Goal: Task Accomplishment & Management: Use online tool/utility

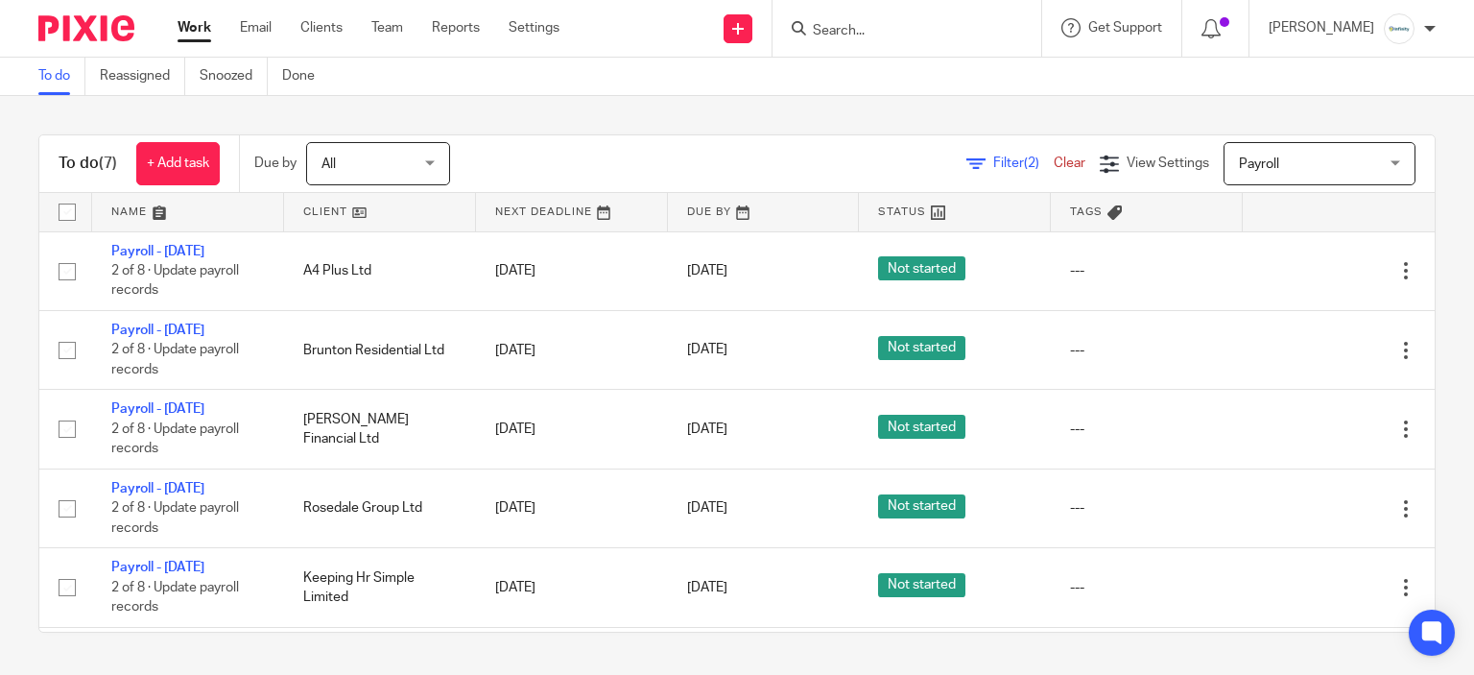
click at [921, 36] on input "Search" at bounding box center [897, 31] width 173 height 17
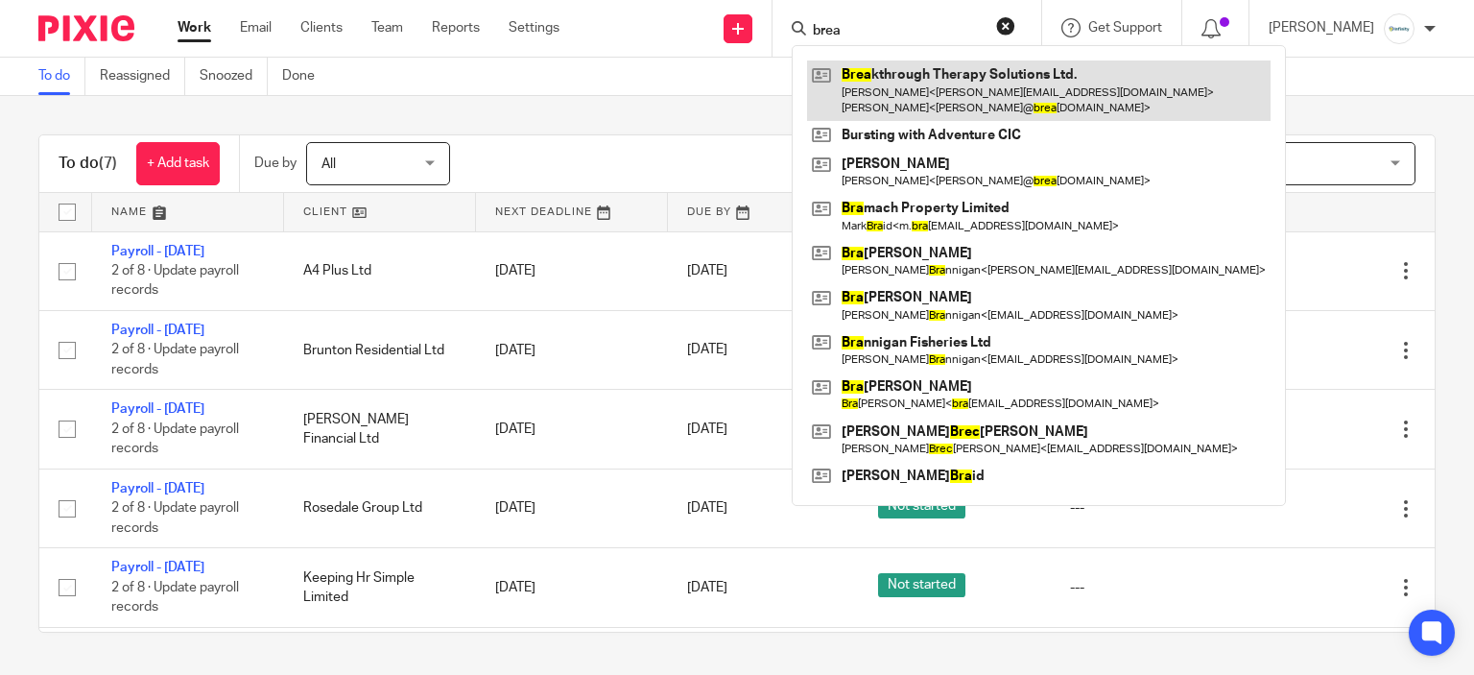
type input "brea"
click at [929, 60] on link at bounding box center [1039, 90] width 464 height 60
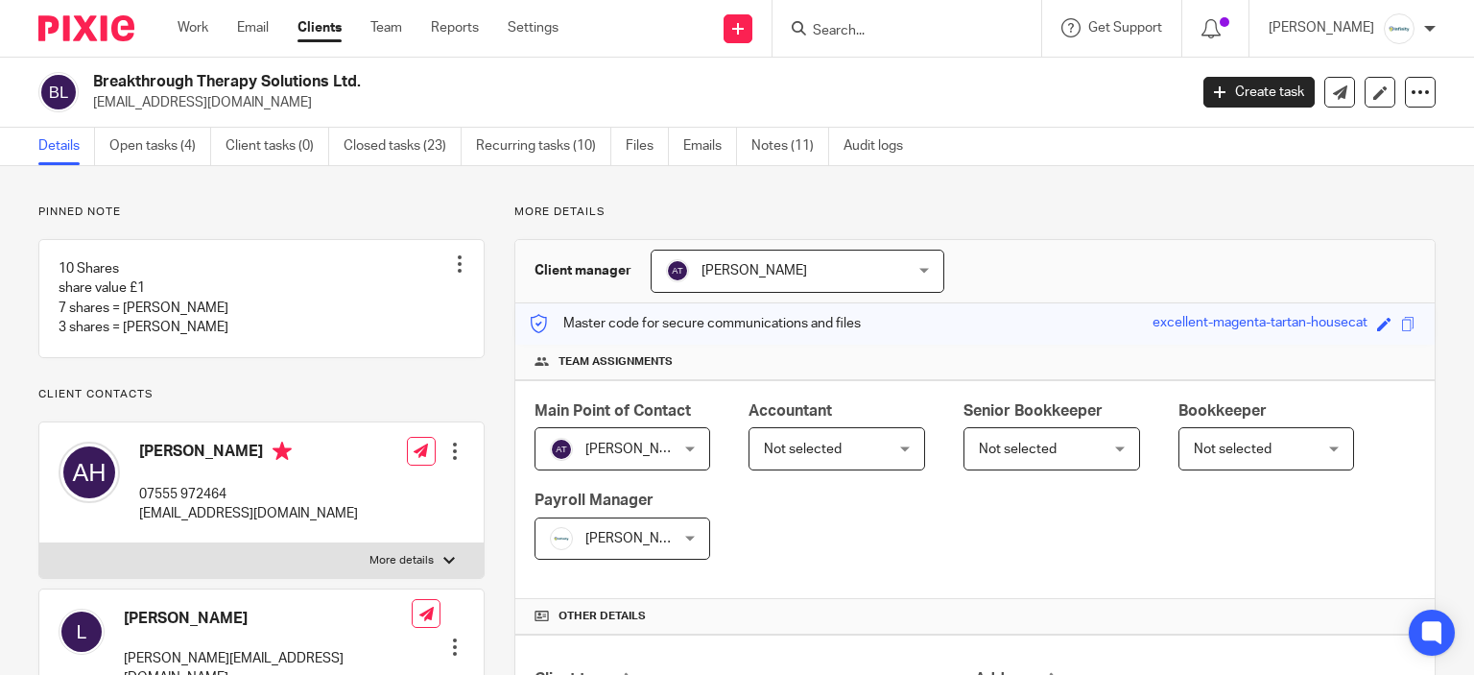
click at [736, 126] on div "Breakthrough Therapy Solutions Ltd. alison@breakthroughtherapysolutions.co.uk C…" at bounding box center [737, 93] width 1474 height 70
click at [727, 132] on link "Emails" at bounding box center [710, 146] width 54 height 37
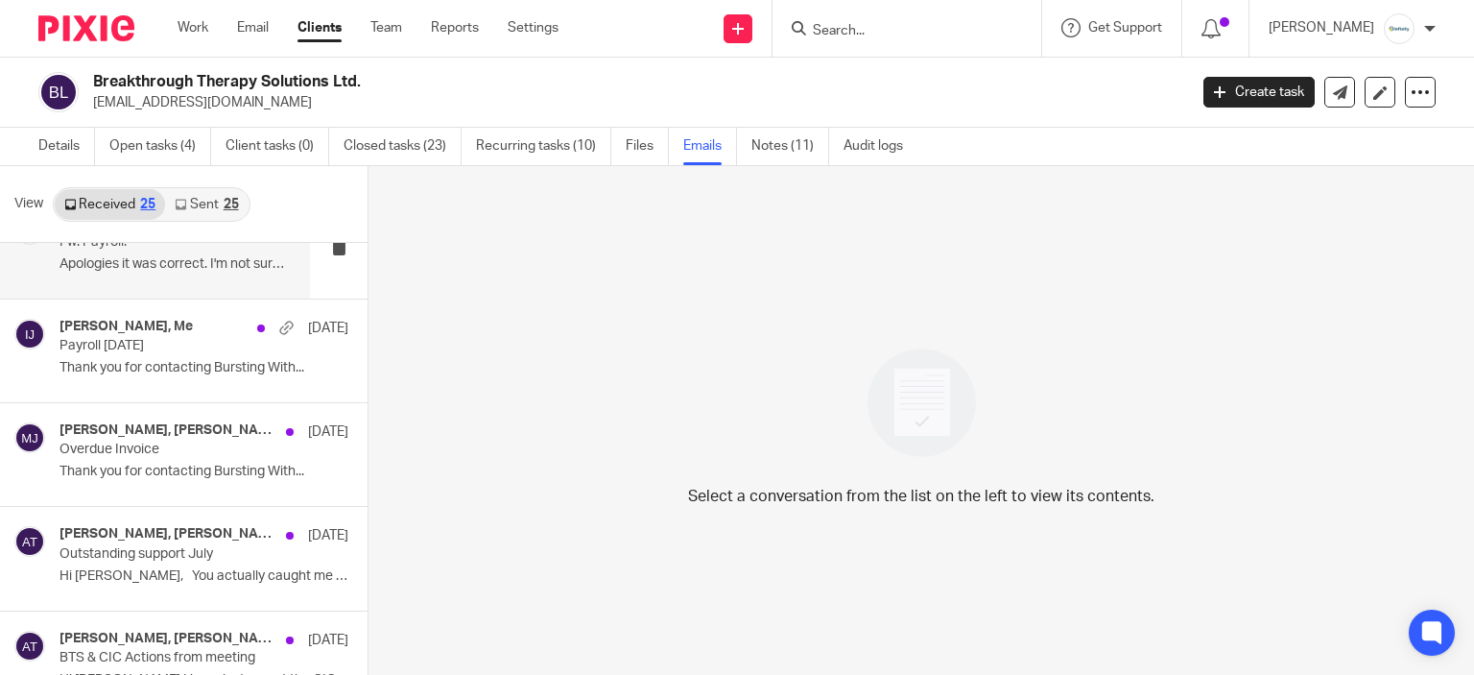
scroll to position [576, 0]
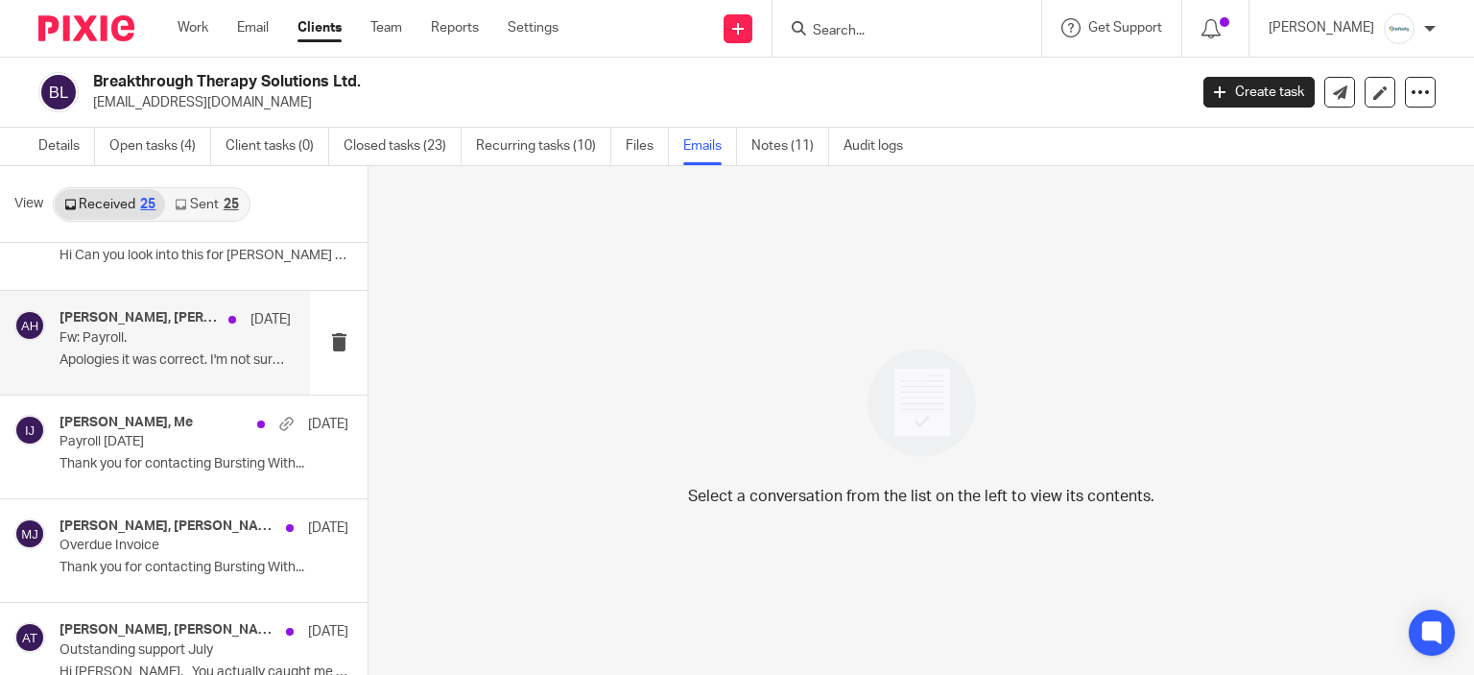
click at [97, 322] on h4 "Aimee Tamburrini, Alison Harrod" at bounding box center [139, 318] width 159 height 16
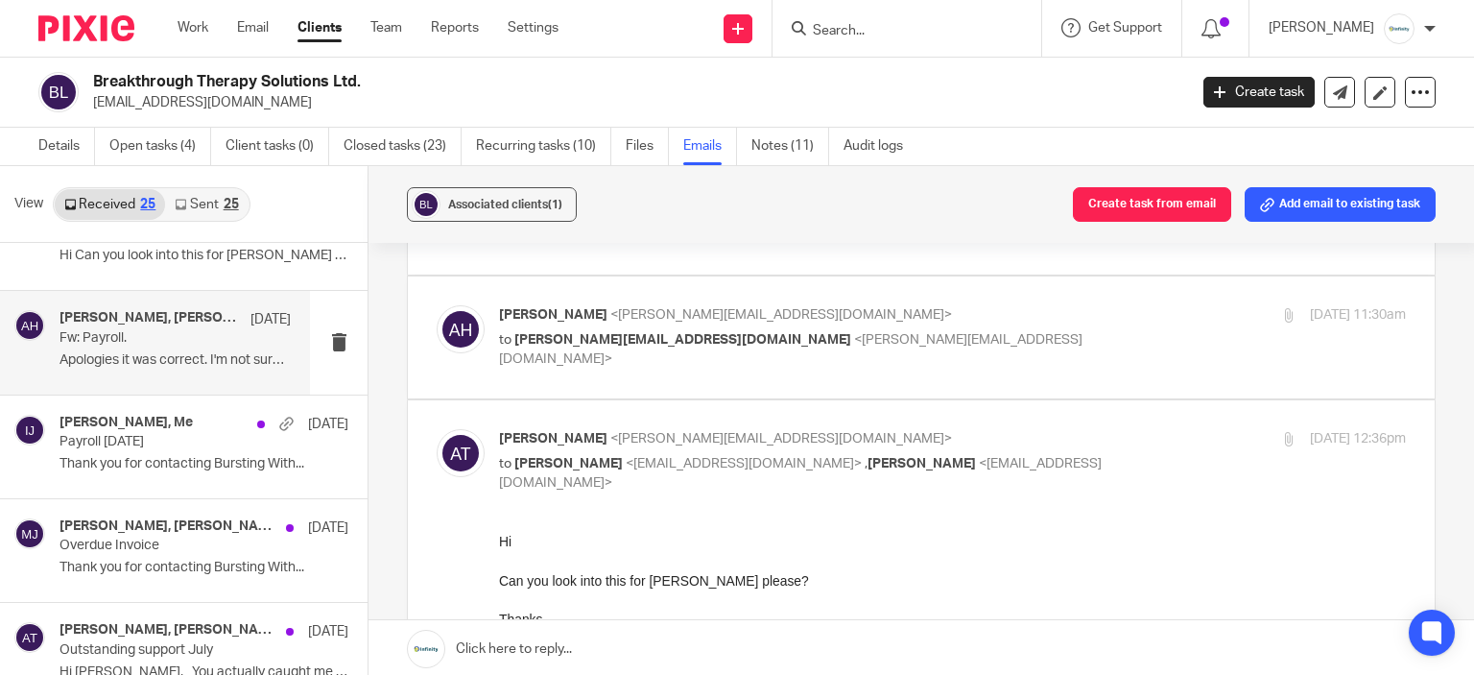
scroll to position [192, 0]
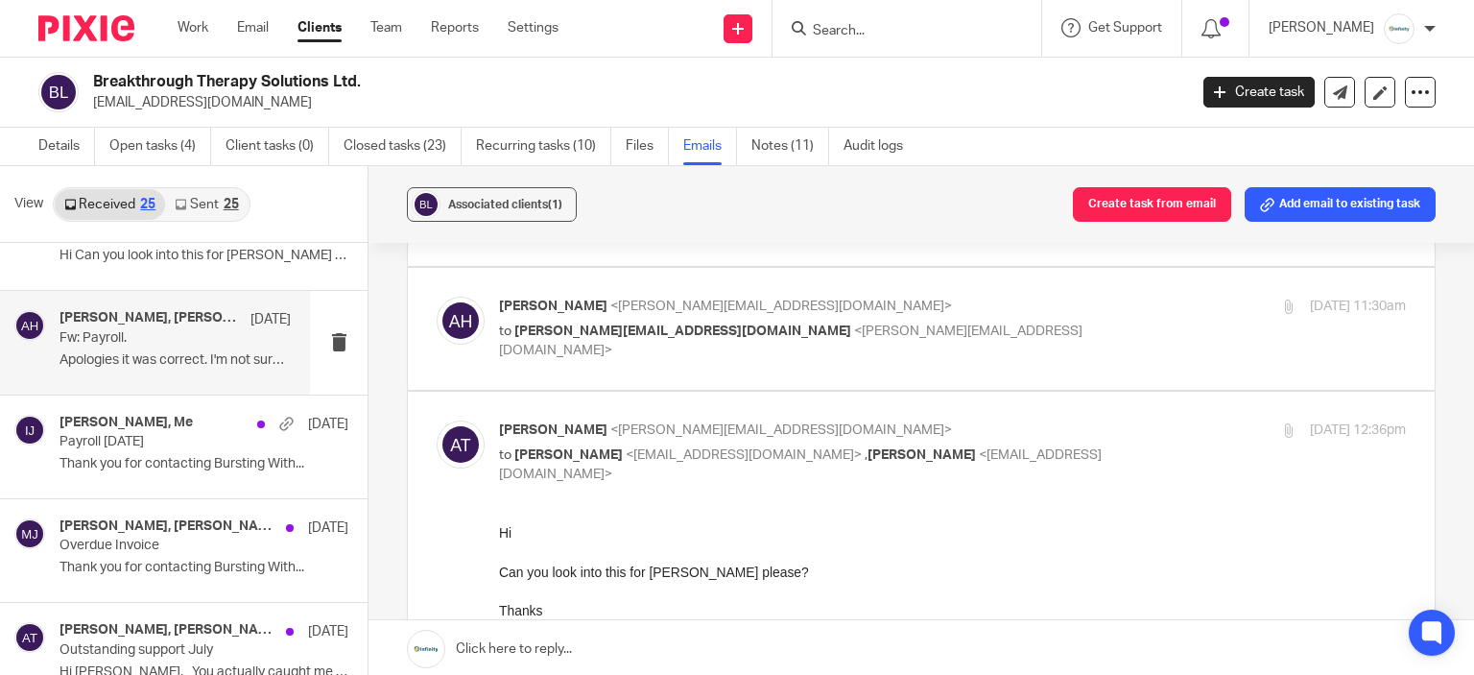
click at [874, 321] on div "Alison Harrod <alison@burstingwithpotential.co.uk> to aimee@infinity-accounting…" at bounding box center [952, 329] width 907 height 64
checkbox input "true"
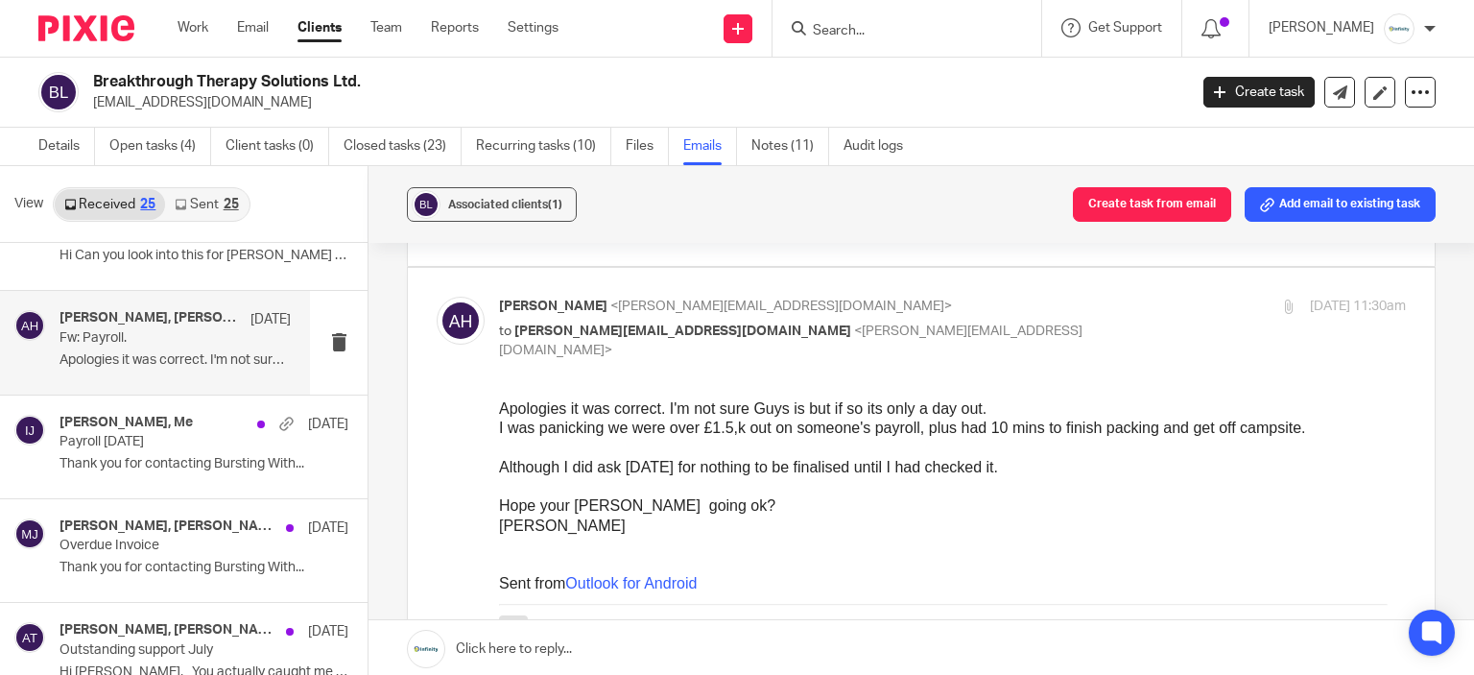
scroll to position [0, 0]
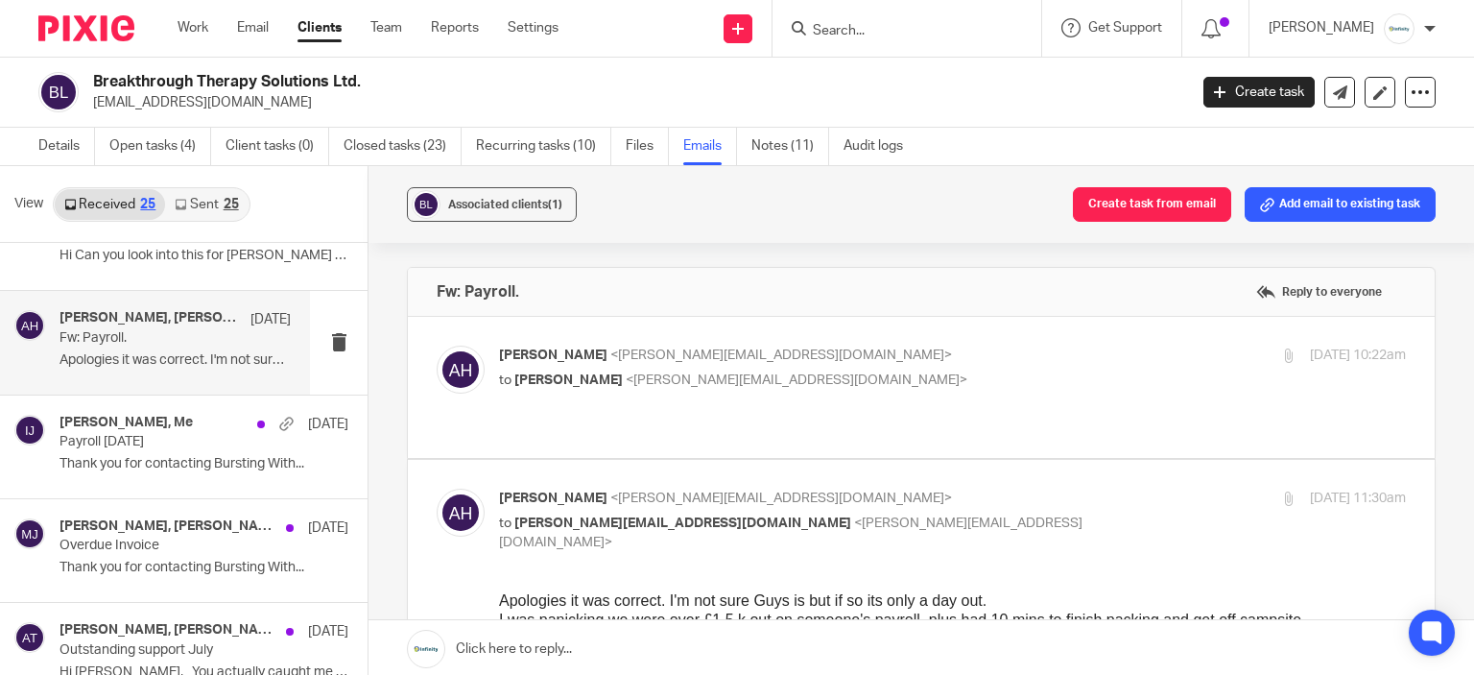
click at [937, 383] on p "to Aimee Tamburrini <aimee@infinity-accounting.co.uk>" at bounding box center [801, 381] width 605 height 20
checkbox input "true"
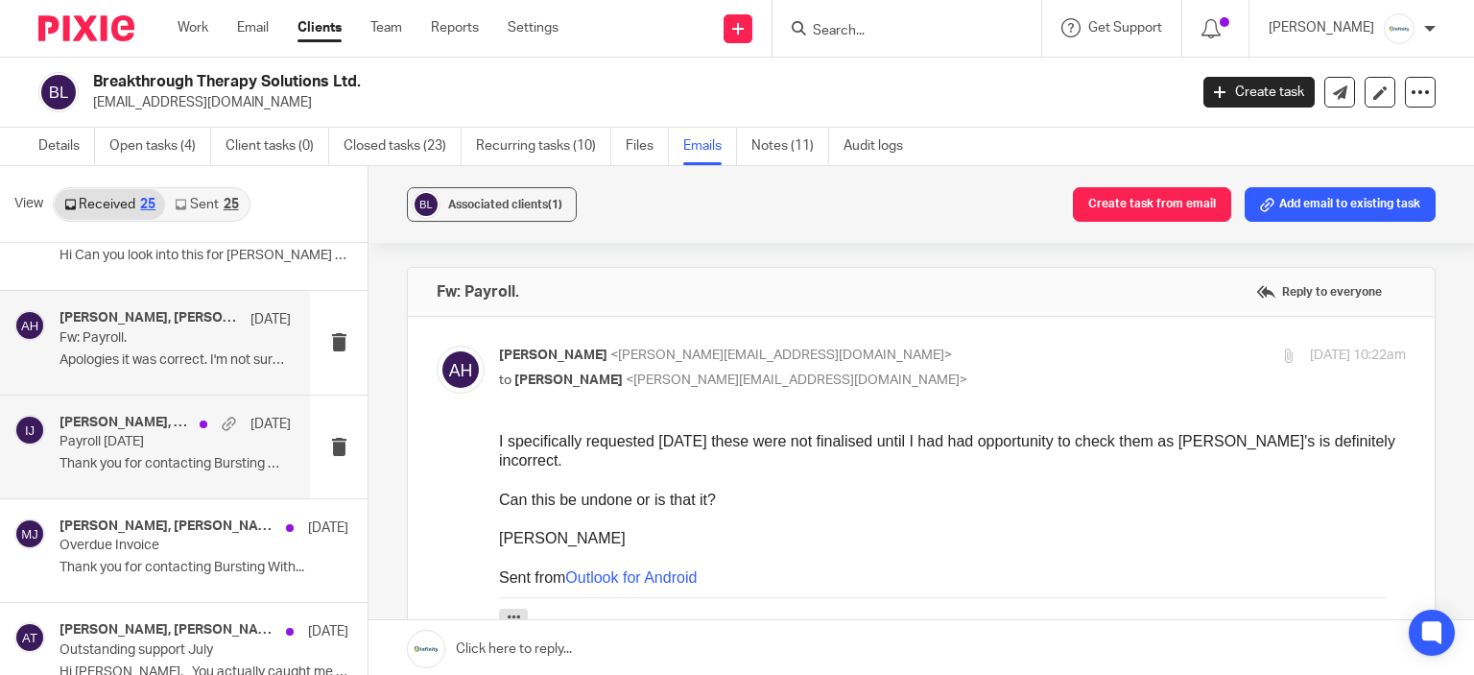
click at [75, 456] on p "﻿Thank you for contacting Bursting With..." at bounding box center [175, 464] width 231 height 16
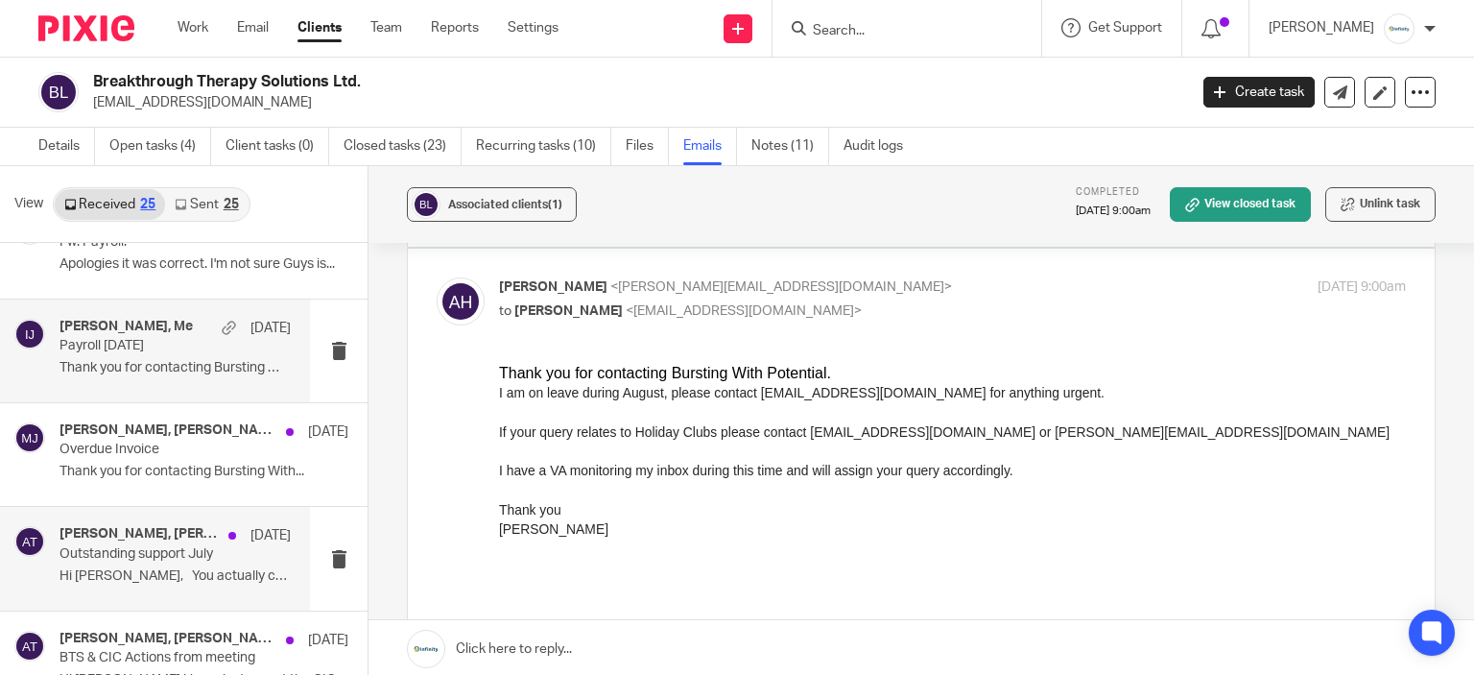
scroll to position [768, 0]
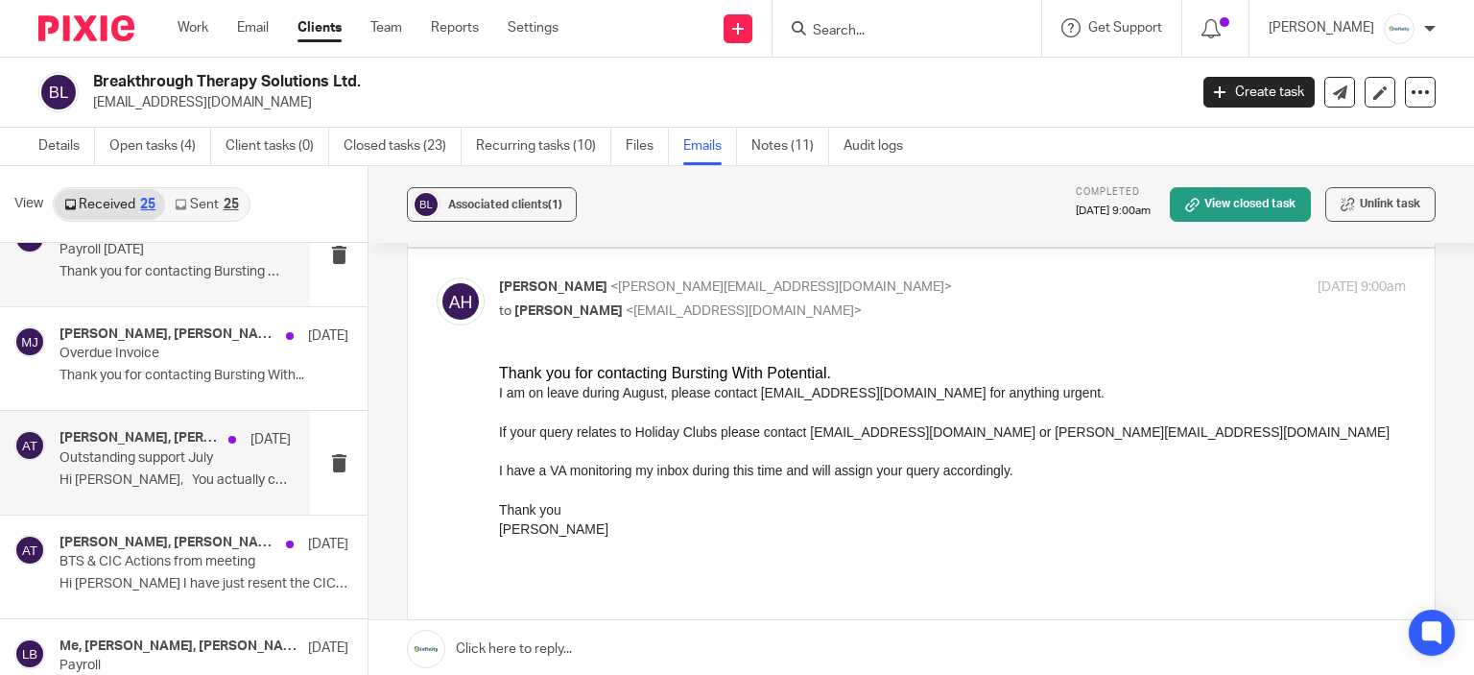
click at [146, 461] on p "Outstanding support July" at bounding box center [152, 458] width 185 height 16
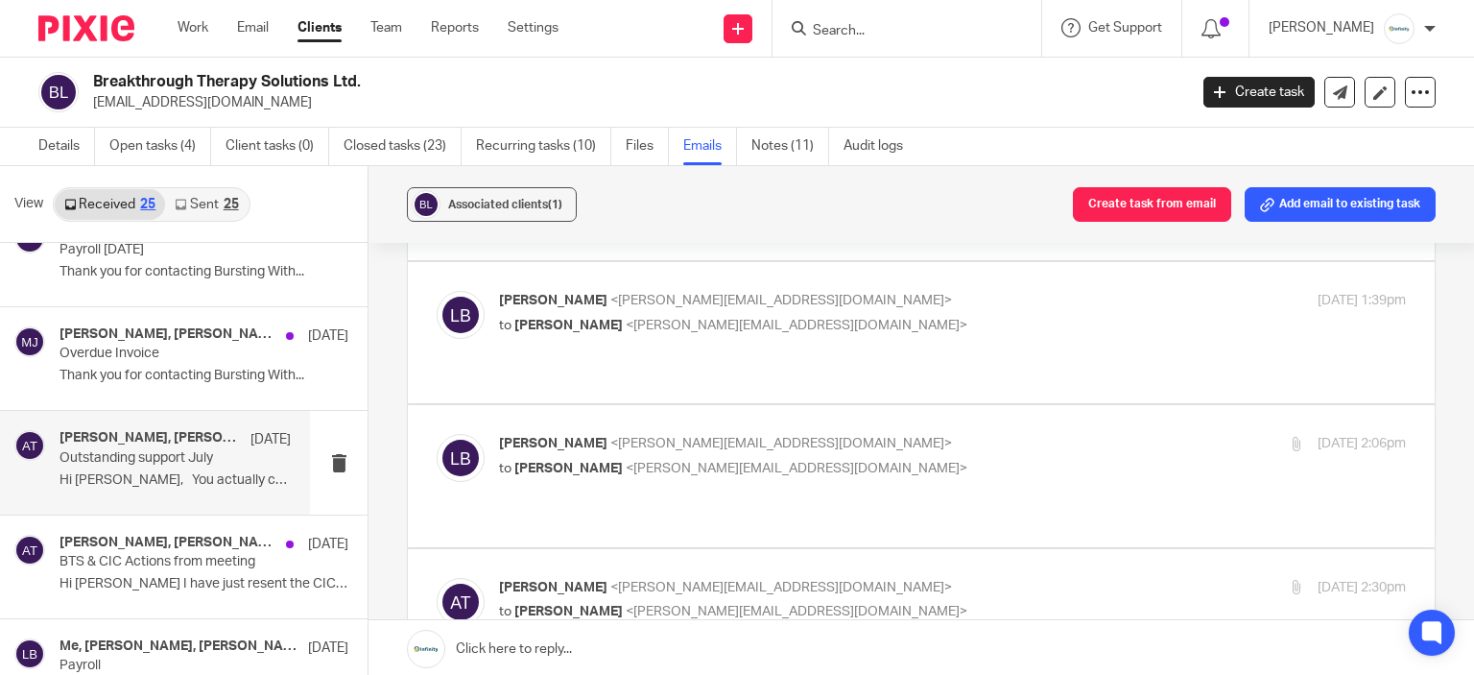
scroll to position [288, 0]
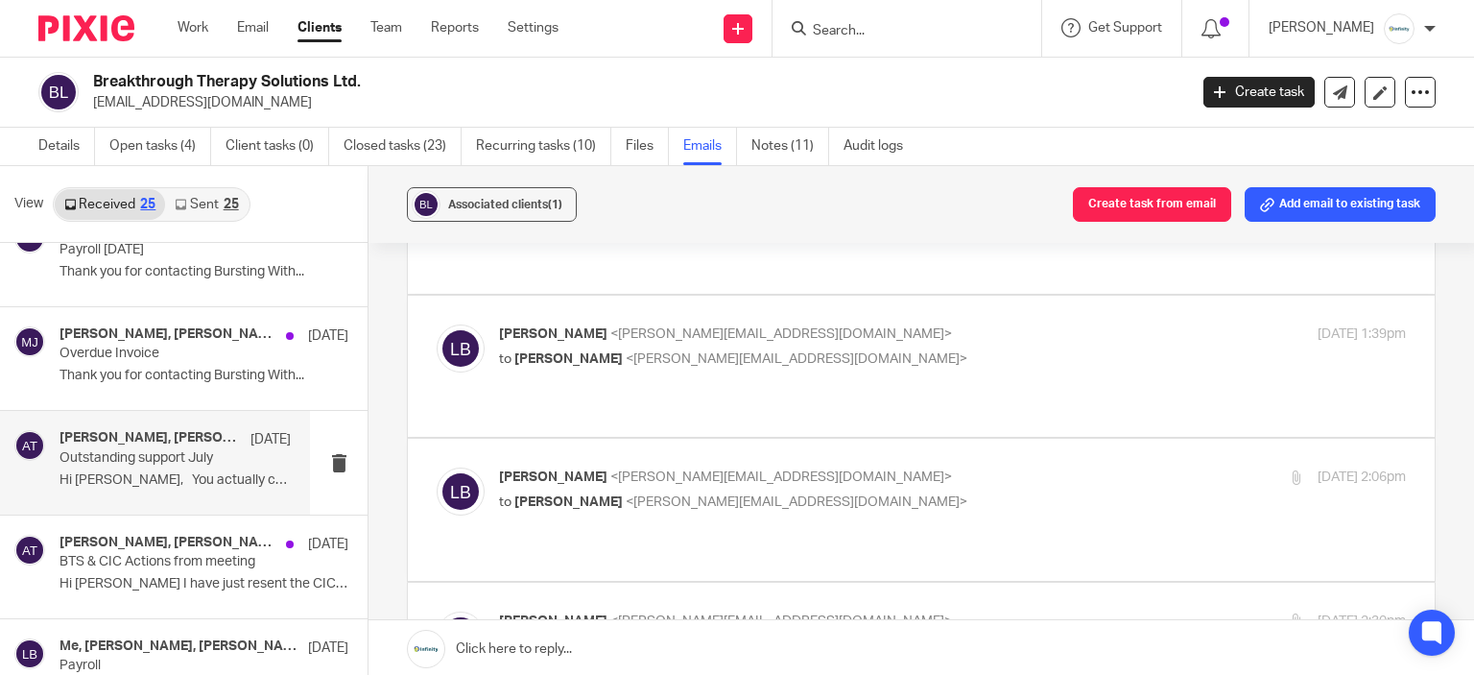
click at [1021, 491] on div "Laura Back <laura@burstingwithpotential.co.uk> to Aimee Tamburrini <aimee@infin…" at bounding box center [952, 491] width 907 height 48
checkbox input "true"
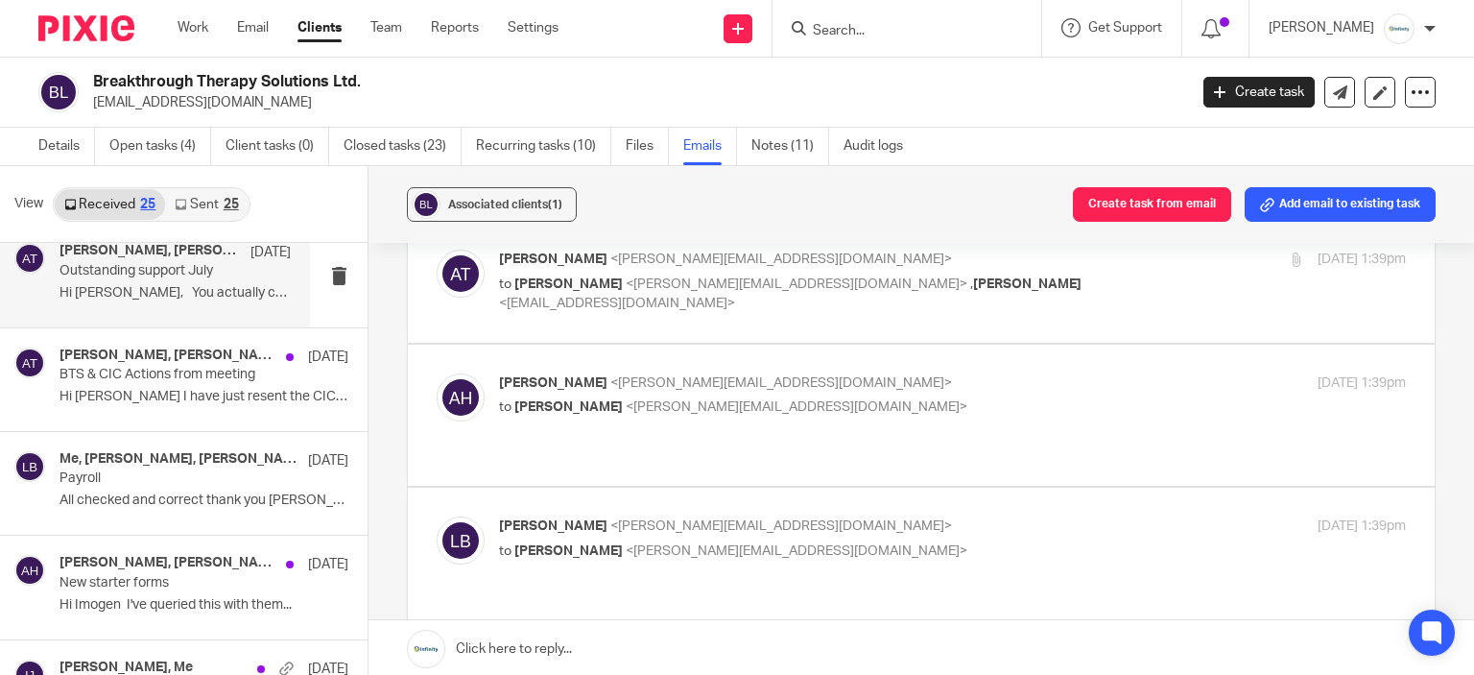
scroll to position [1056, 0]
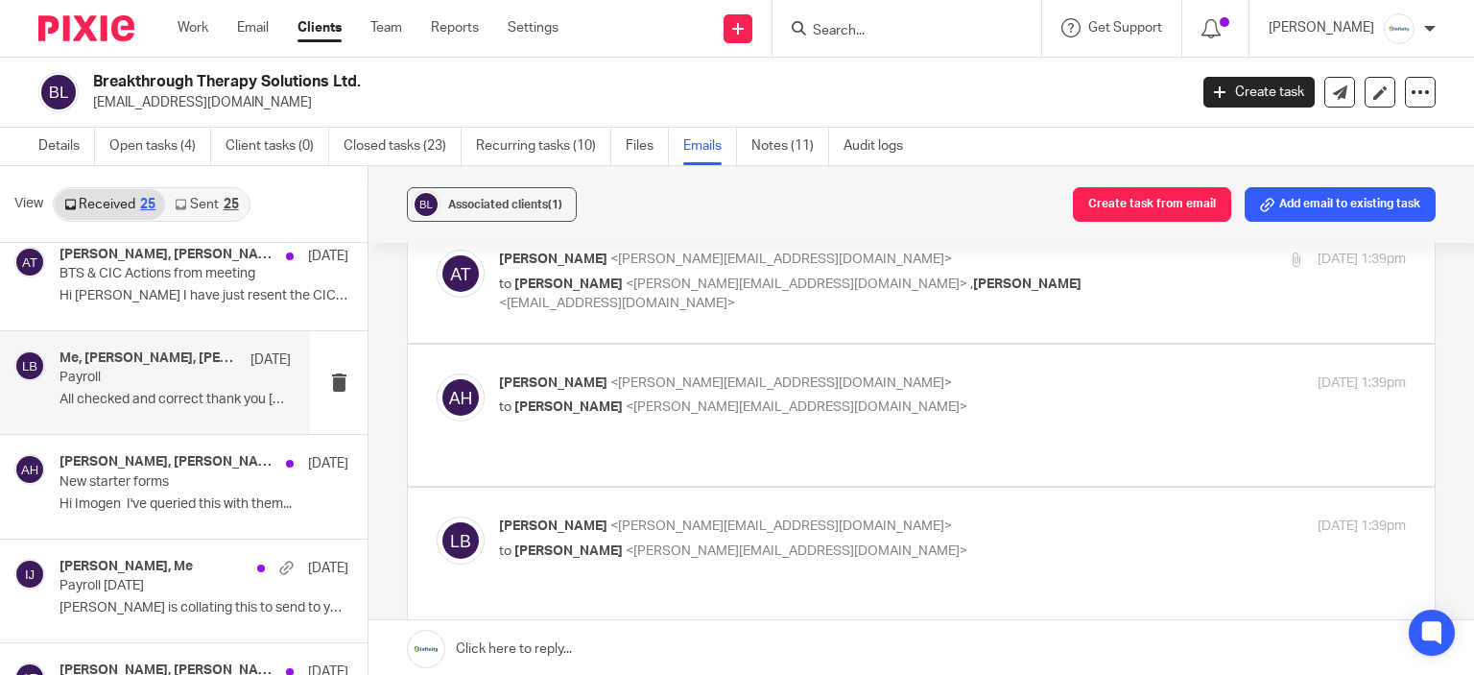
click at [185, 381] on p "Payroll" at bounding box center [152, 378] width 185 height 16
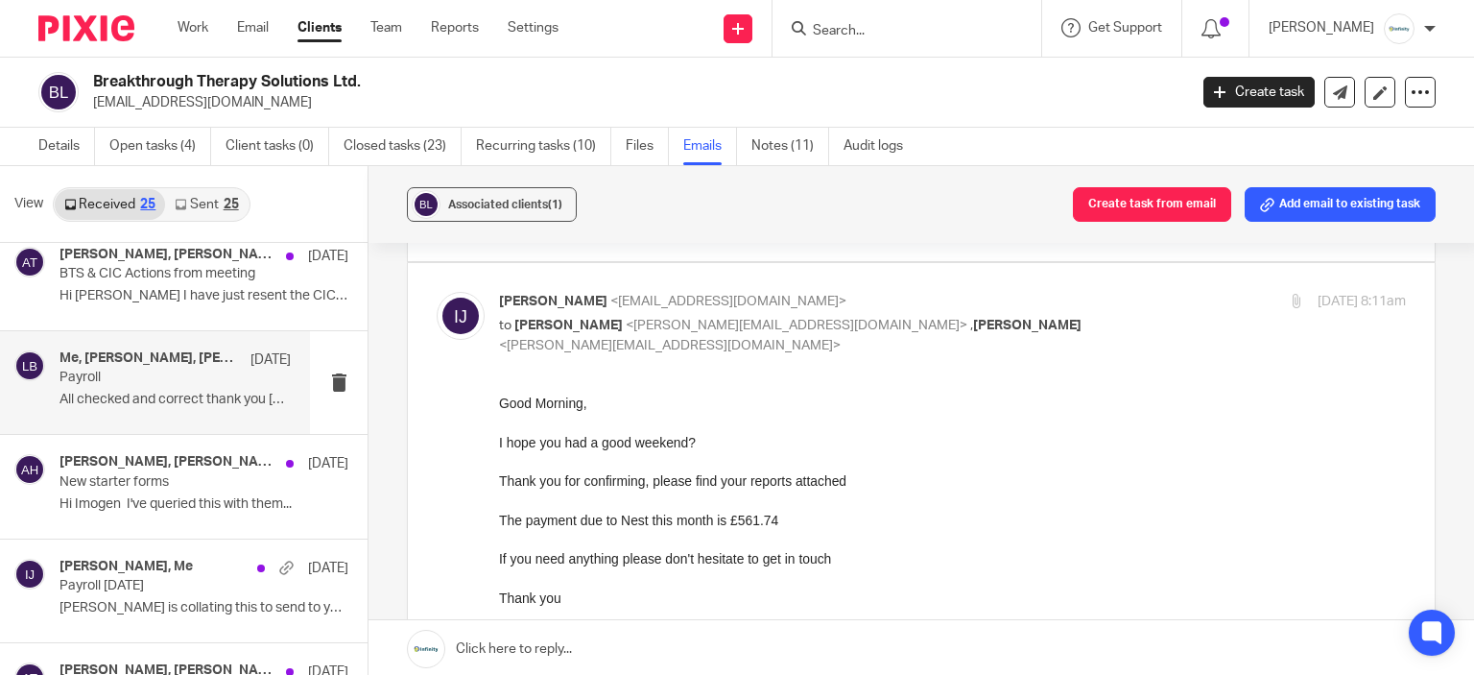
scroll to position [384, 0]
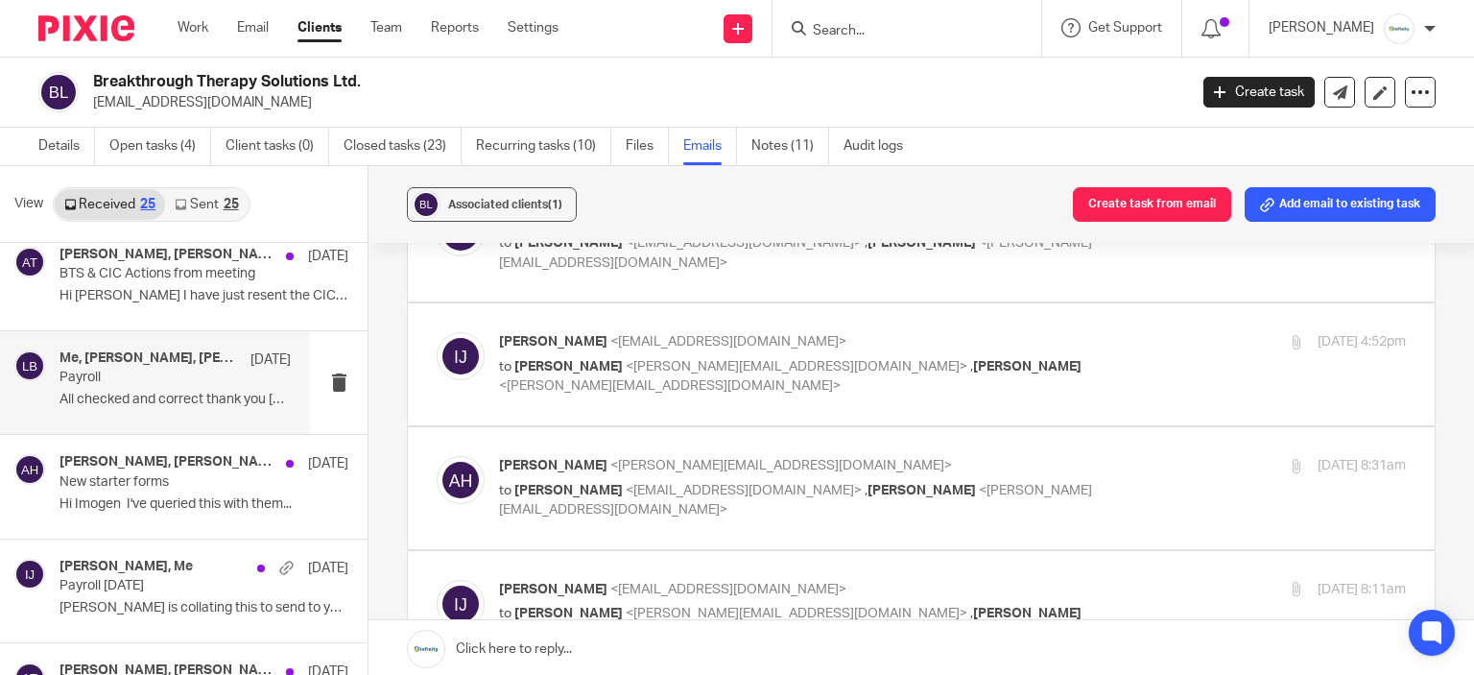
click at [924, 449] on label at bounding box center [921, 488] width 1027 height 122
click at [437, 455] on input "checkbox" at bounding box center [436, 455] width 1 height 1
checkbox input "true"
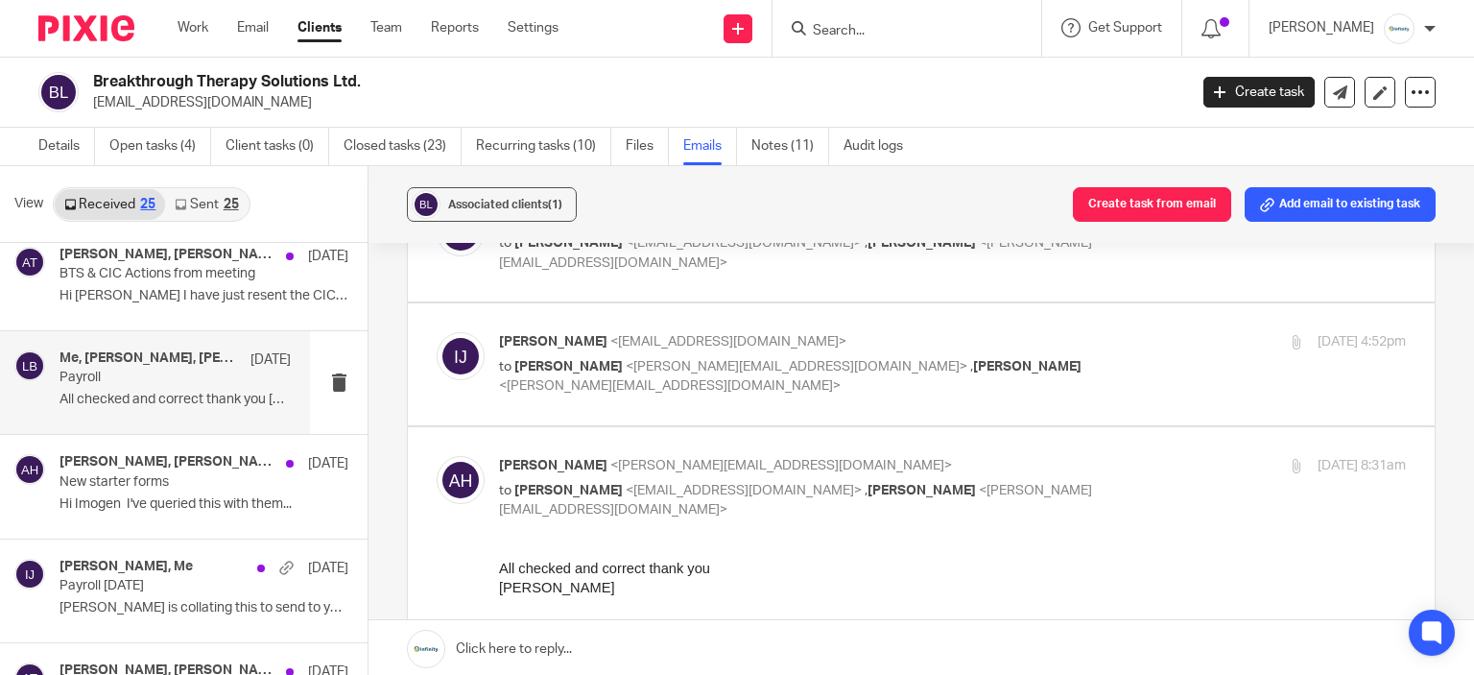
scroll to position [0, 0]
click at [1065, 357] on p "to Alison Harrod <alison@burstingwithpotential.co.uk> , Laura Back <laura@burst…" at bounding box center [801, 376] width 605 height 39
checkbox input "true"
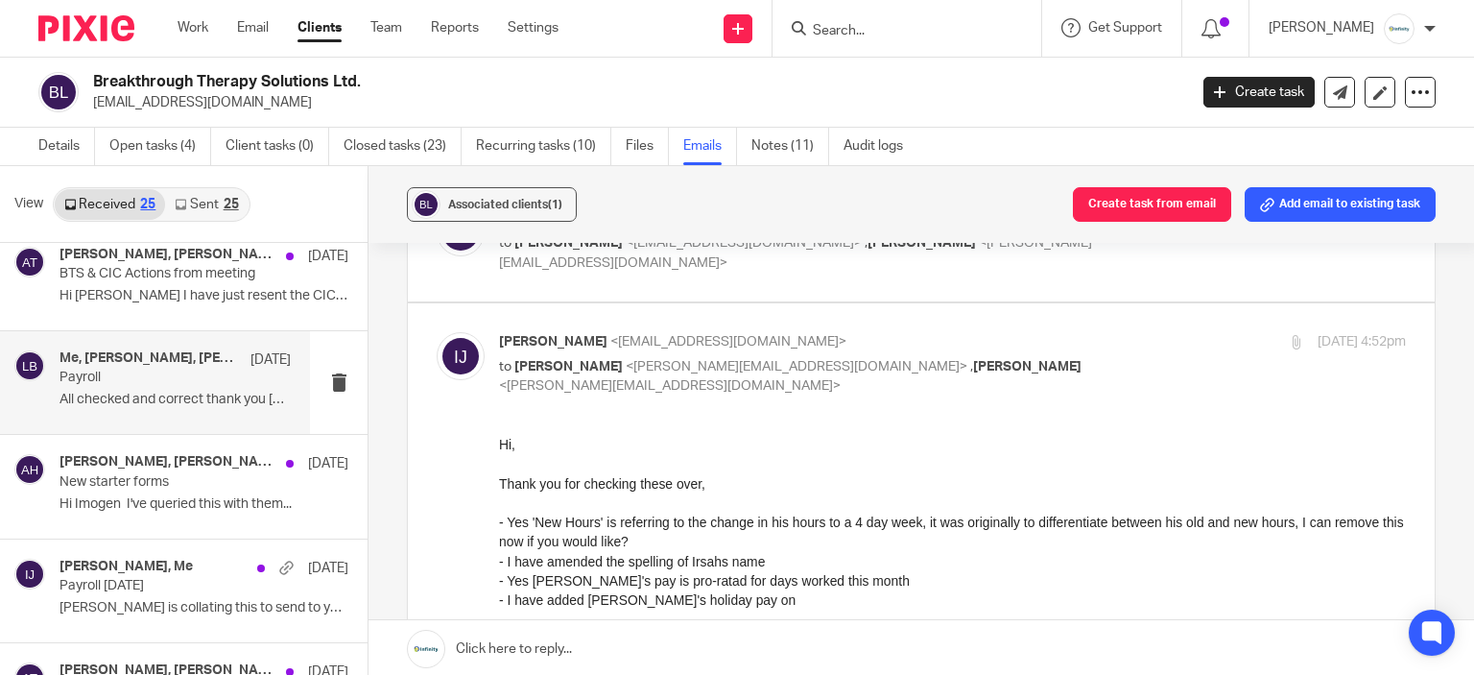
scroll to position [288, 0]
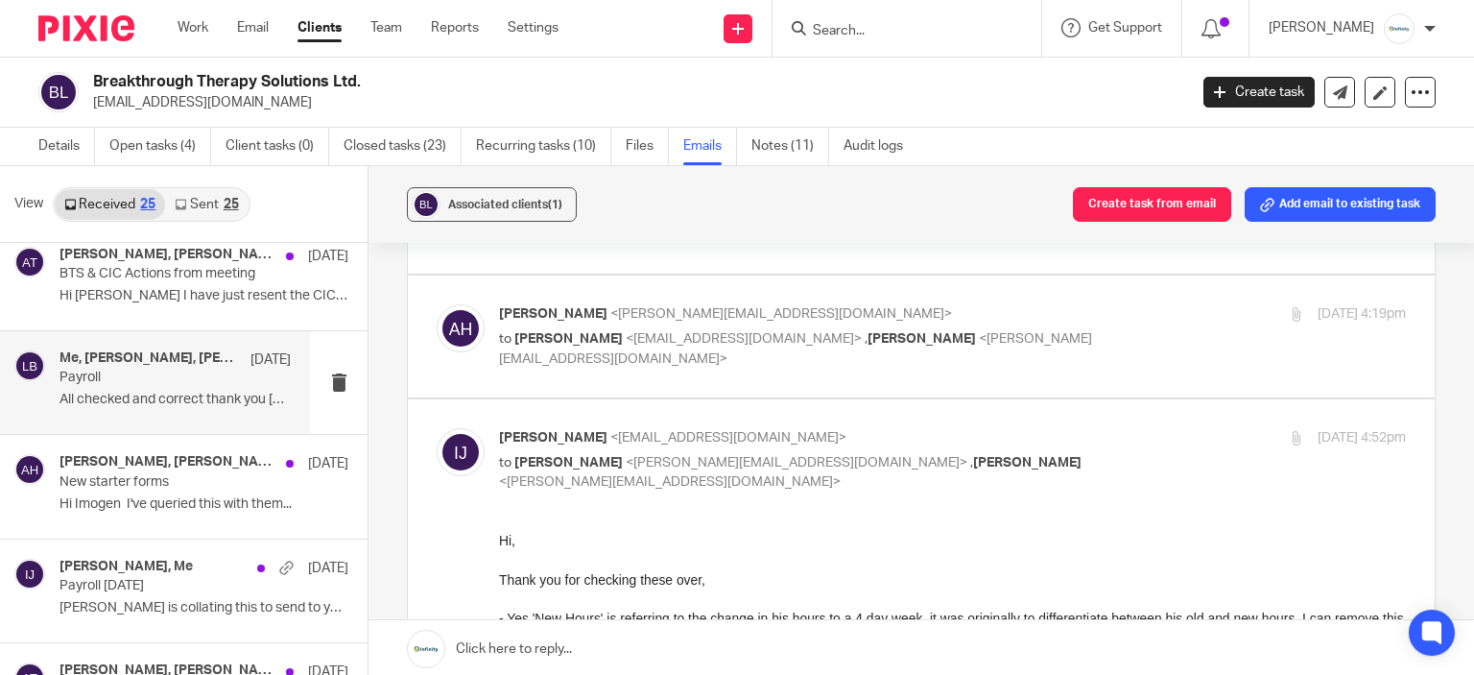
click at [948, 304] on p "Alison Harrod <alison@burstingwithpotential.co.uk>" at bounding box center [801, 314] width 605 height 20
checkbox input "true"
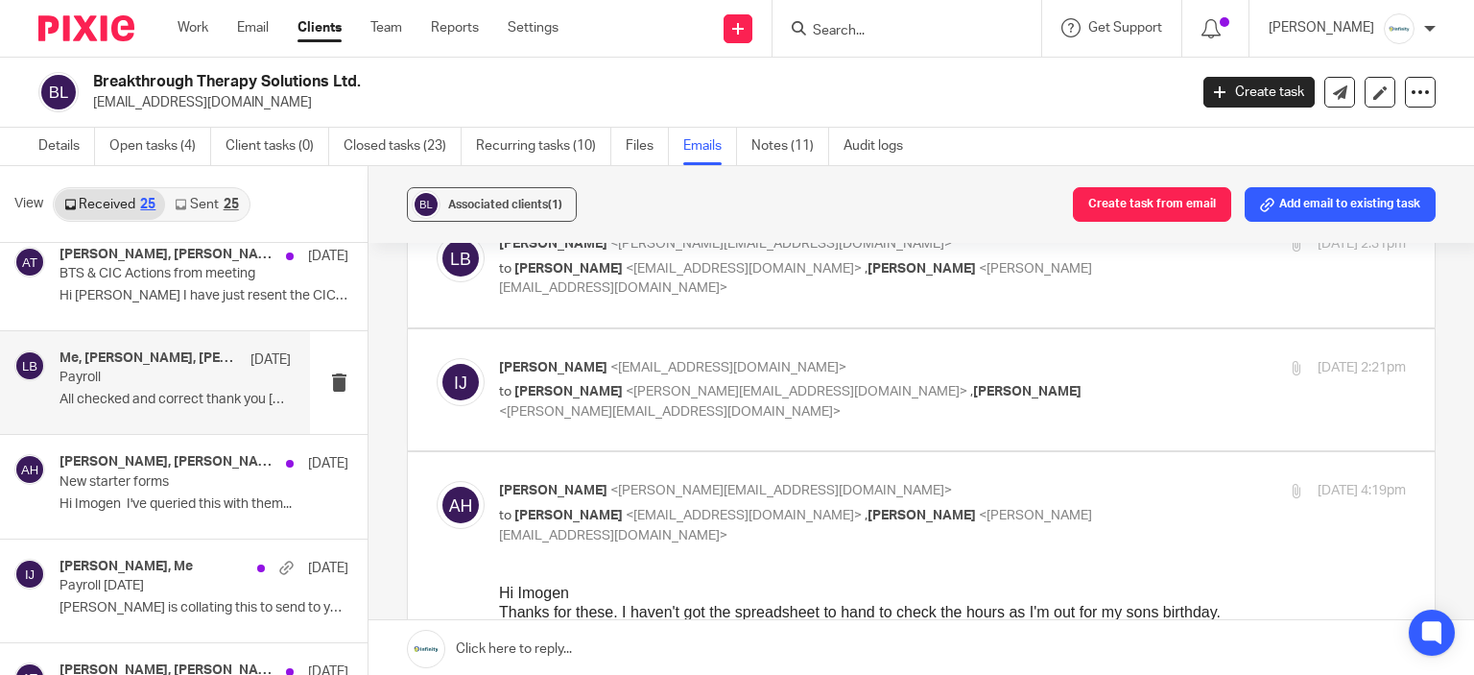
scroll to position [96, 0]
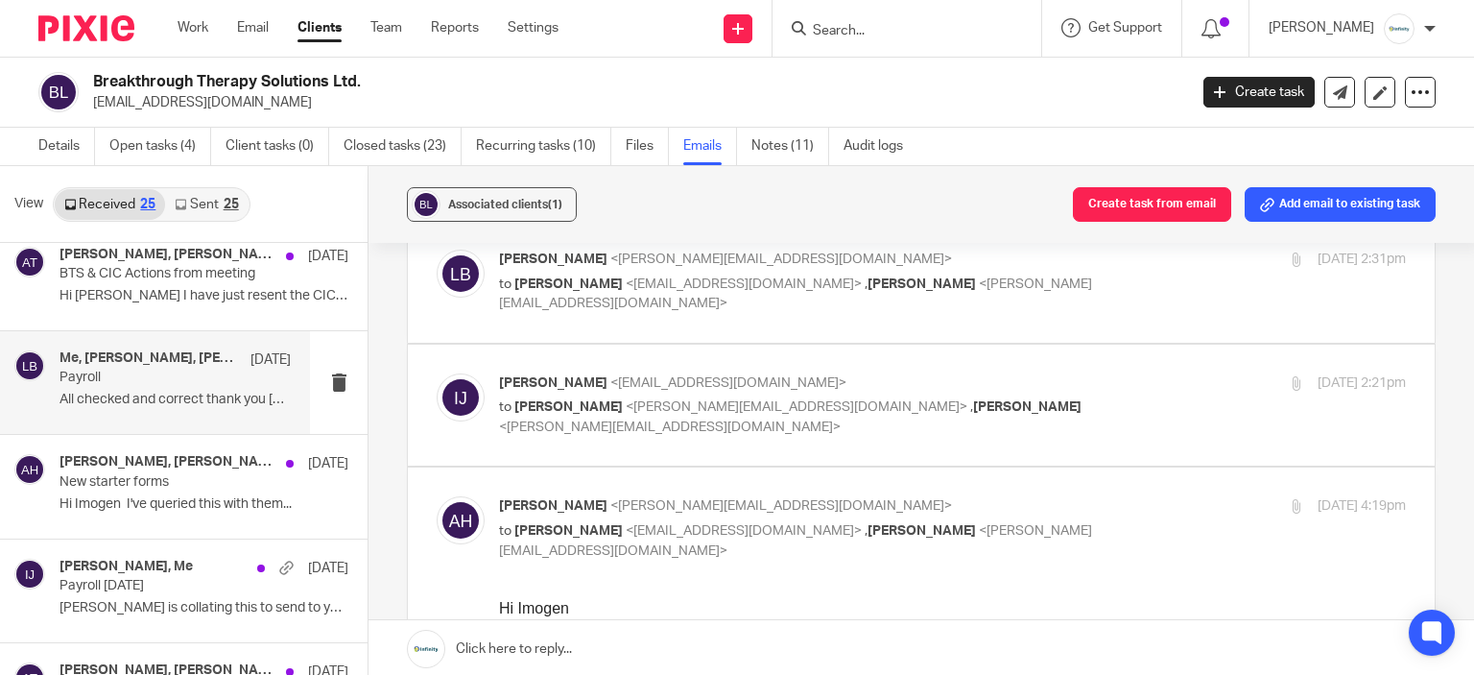
click at [1025, 397] on p "to Laura Back <laura@burstingwithpotential.co.uk> , Alison Harrod <alison@burst…" at bounding box center [801, 416] width 605 height 39
checkbox input "true"
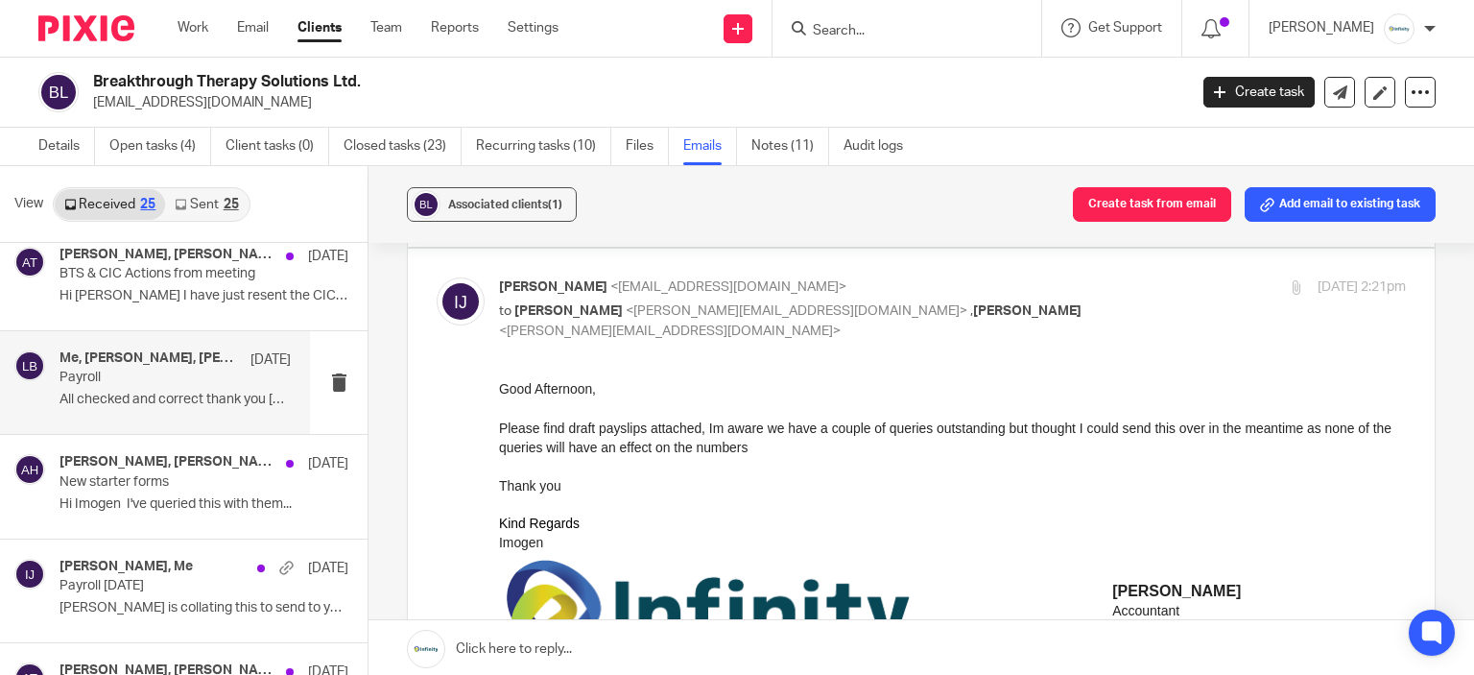
scroll to position [0, 0]
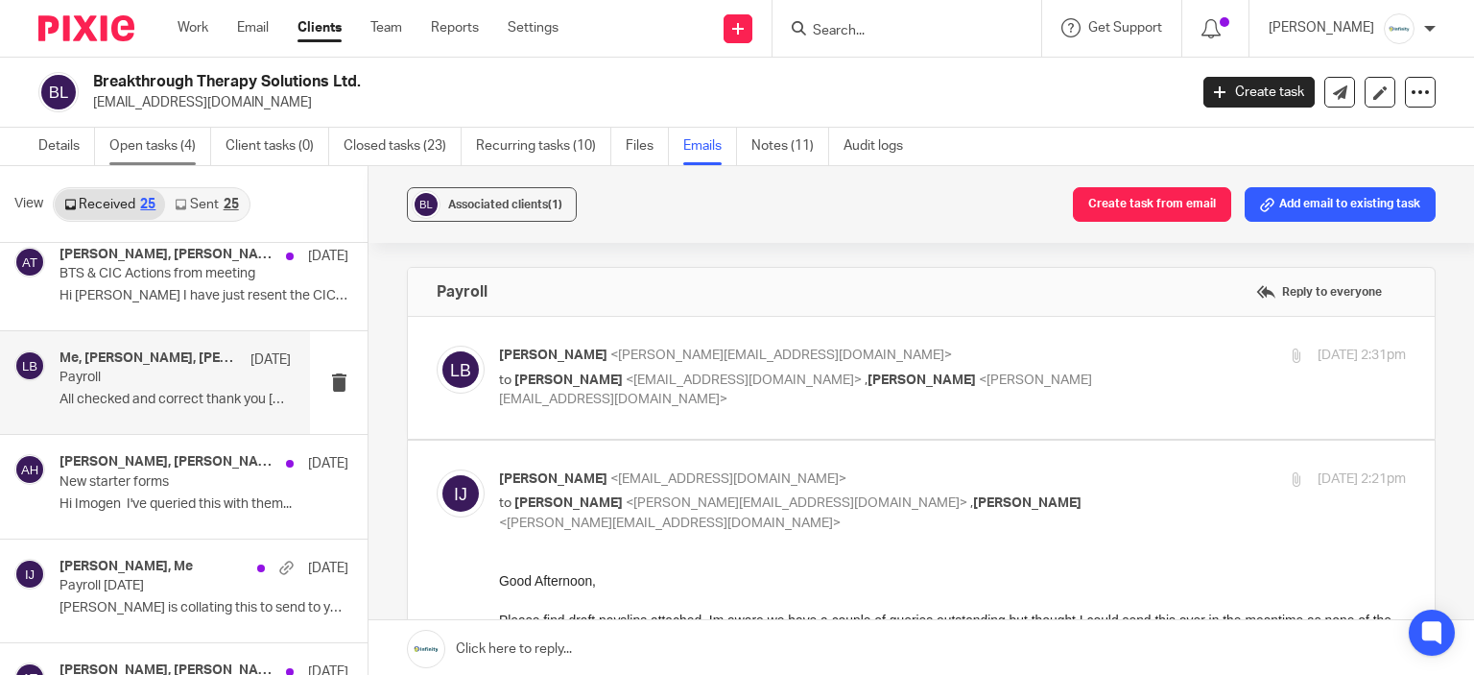
click at [151, 142] on link "Open tasks (4)" at bounding box center [160, 146] width 102 height 37
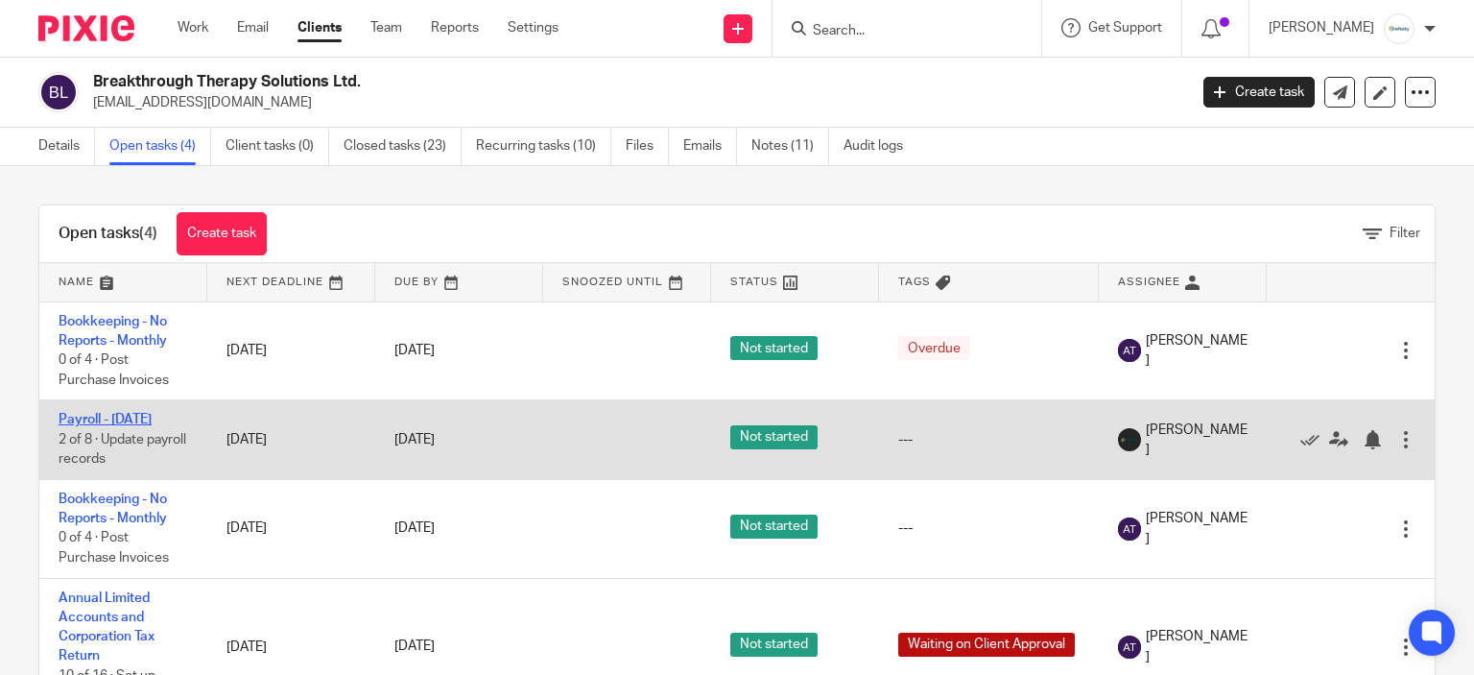
click at [125, 417] on link "Payroll - [DATE]" at bounding box center [105, 419] width 93 height 13
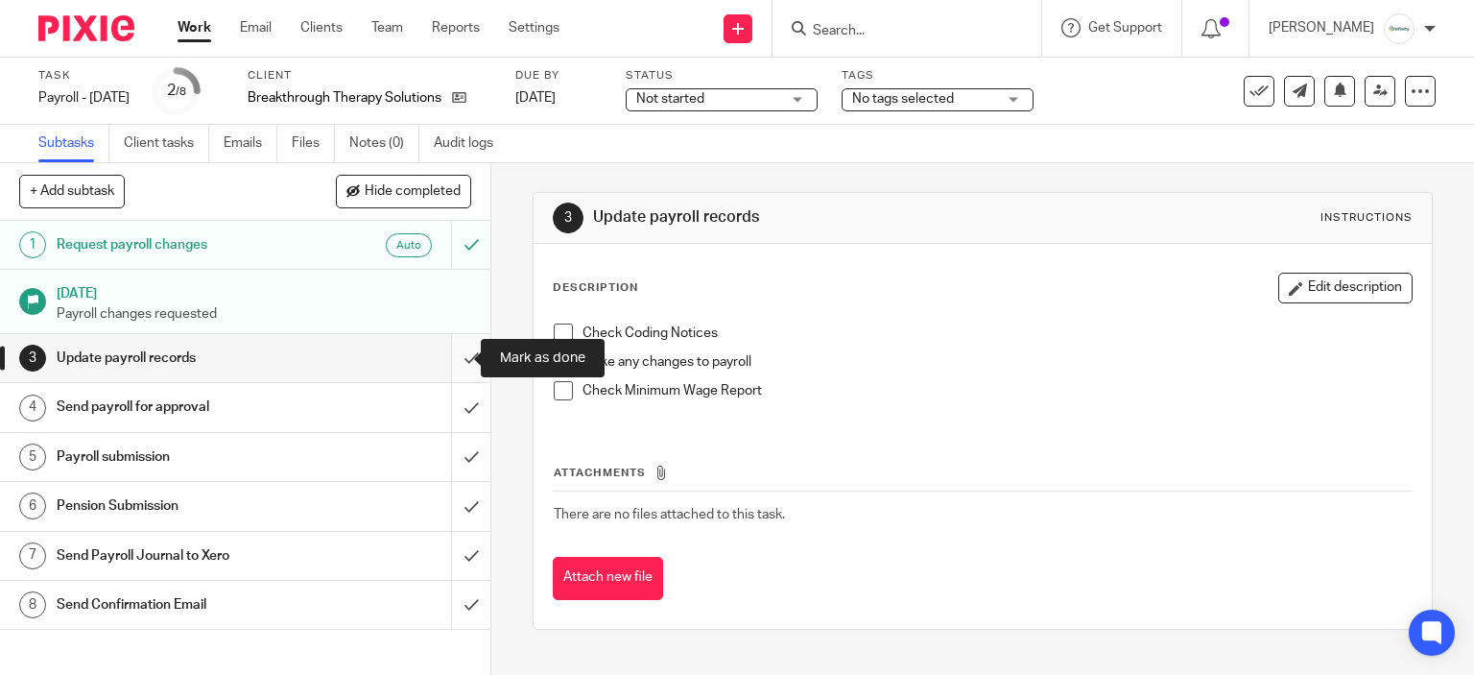
click at [450, 362] on input "submit" at bounding box center [245, 358] width 491 height 48
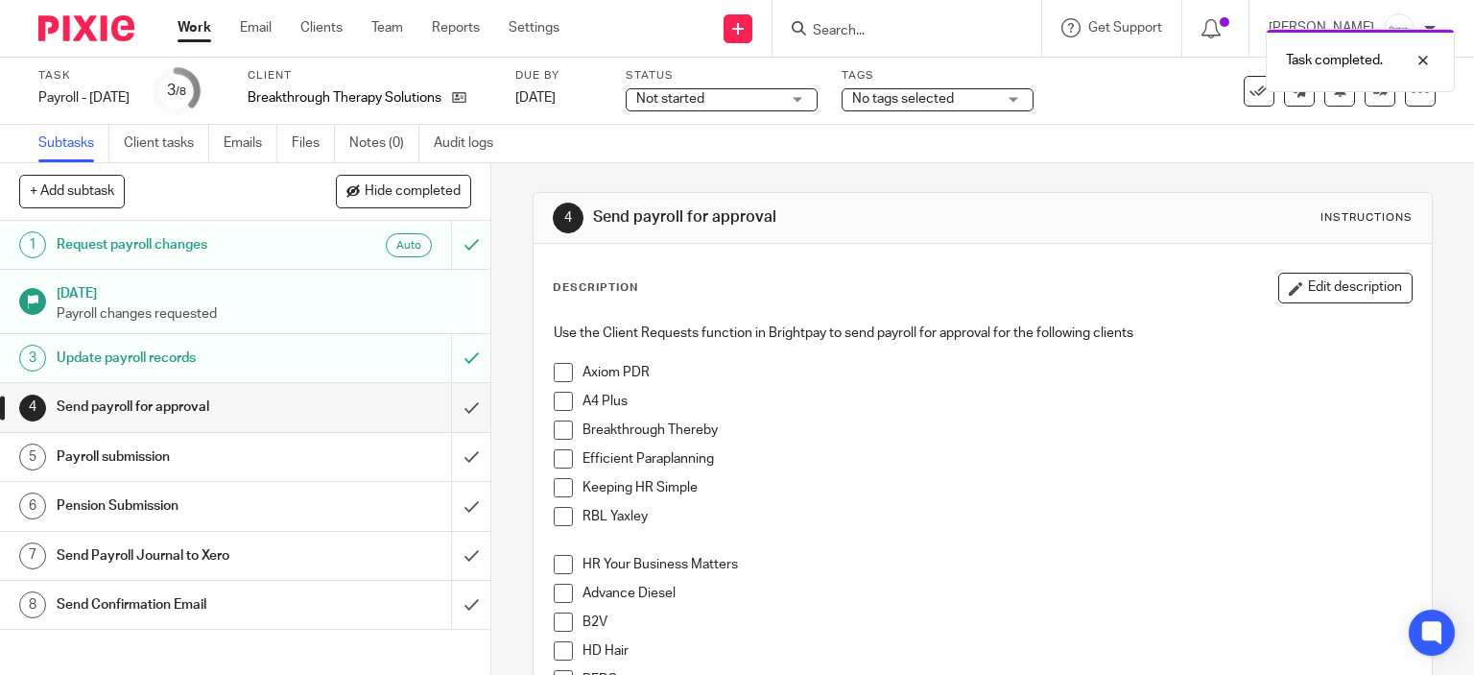
click at [561, 434] on span at bounding box center [563, 429] width 19 height 19
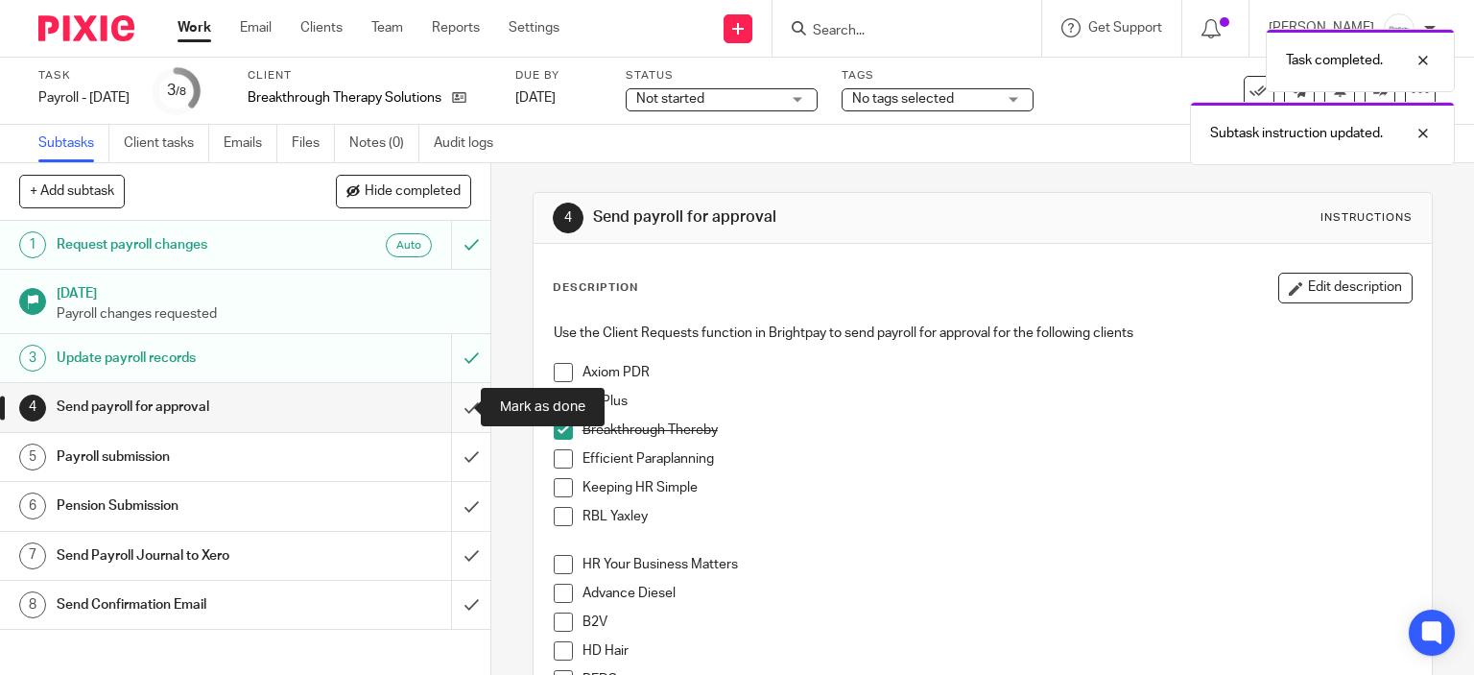
click at [445, 396] on input "submit" at bounding box center [245, 407] width 491 height 48
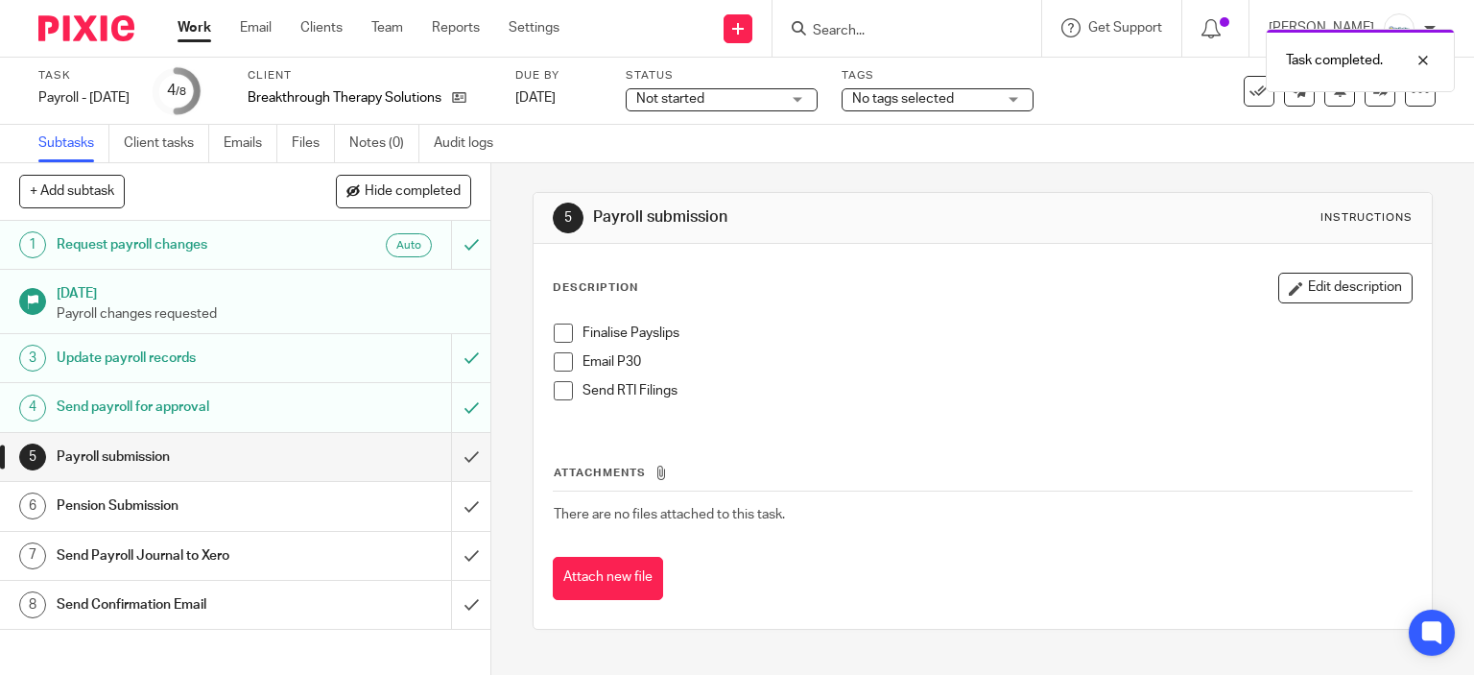
click at [208, 26] on link "Work" at bounding box center [195, 27] width 34 height 19
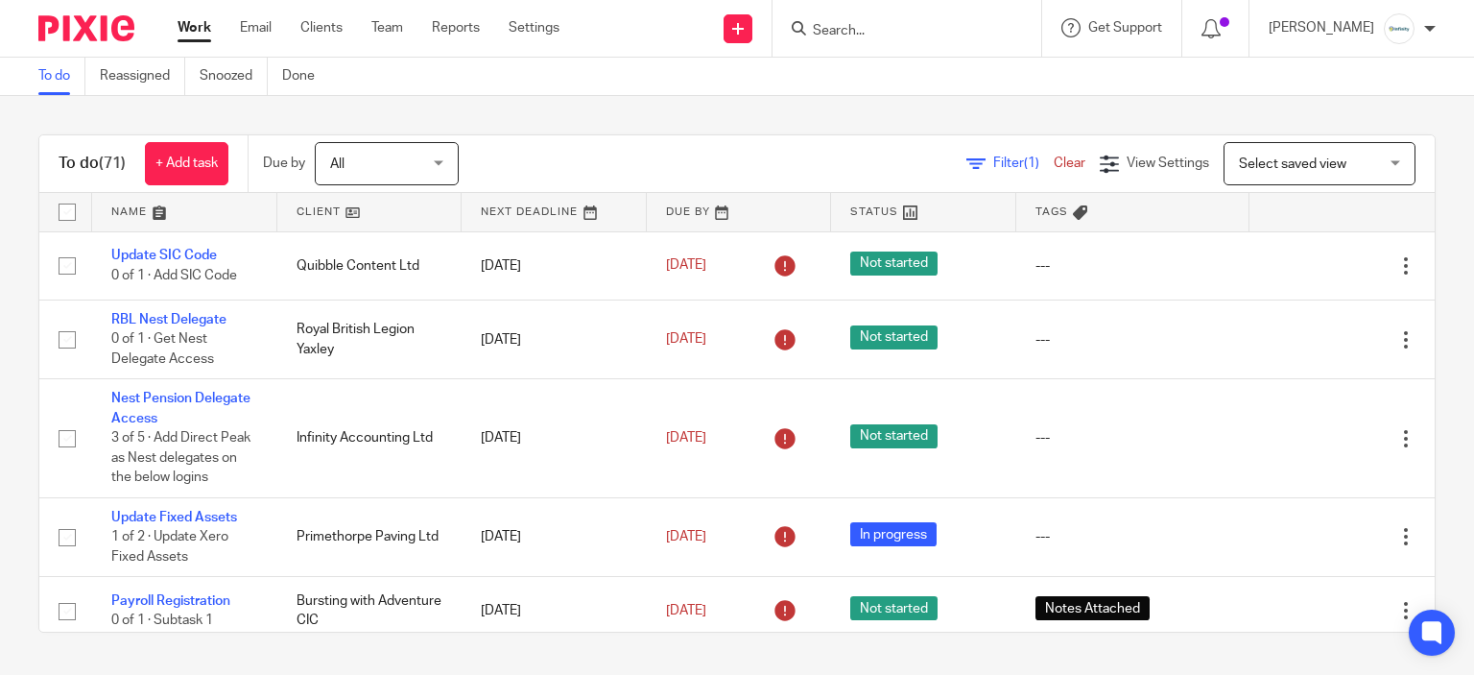
click at [1271, 159] on span "Select saved view" at bounding box center [1293, 163] width 108 height 13
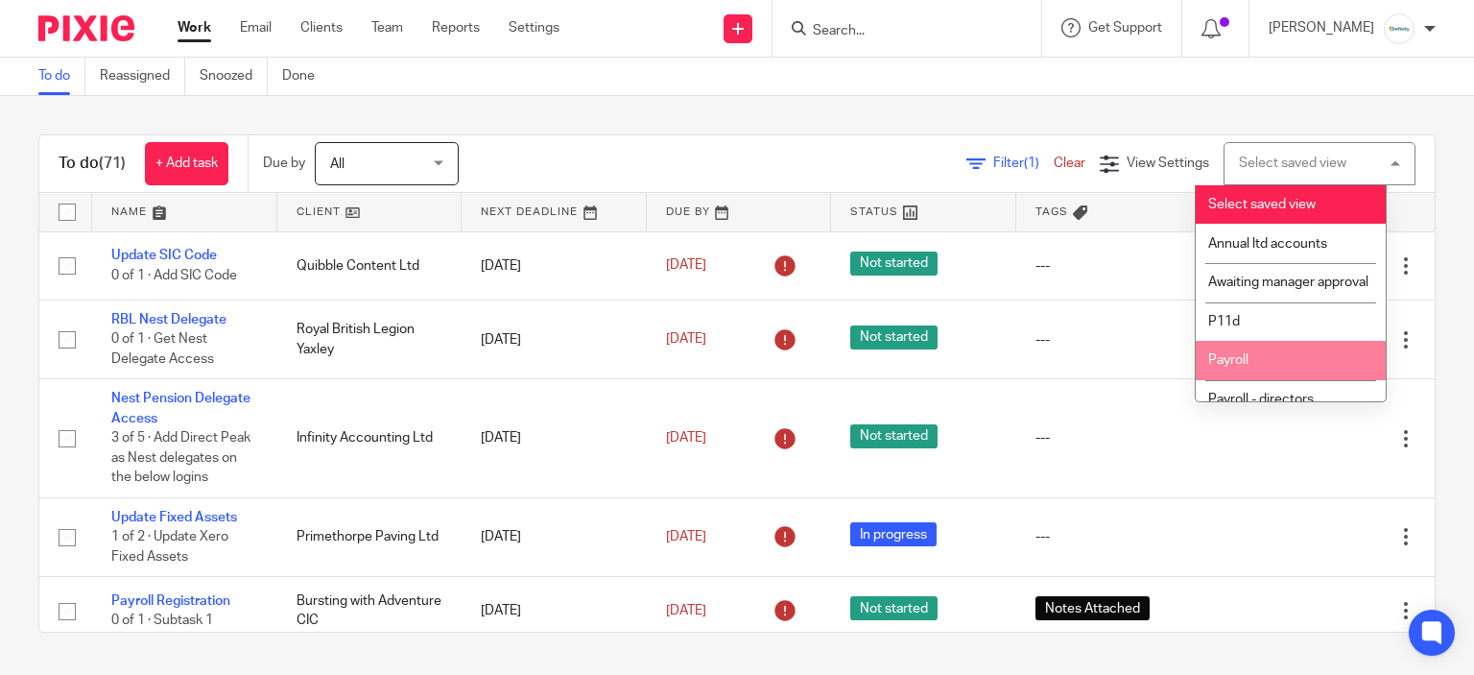
click at [1267, 380] on li "Payroll" at bounding box center [1291, 360] width 190 height 39
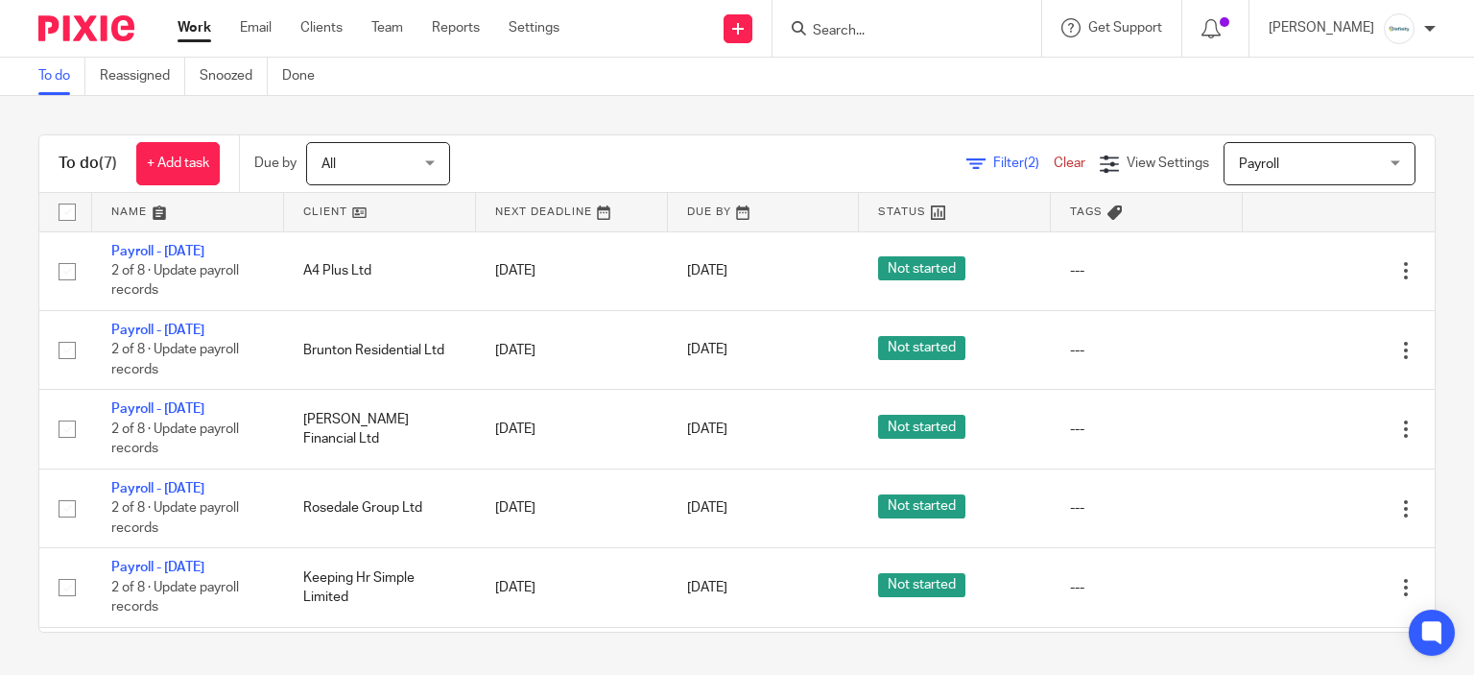
click at [877, 27] on input "Search" at bounding box center [897, 31] width 173 height 17
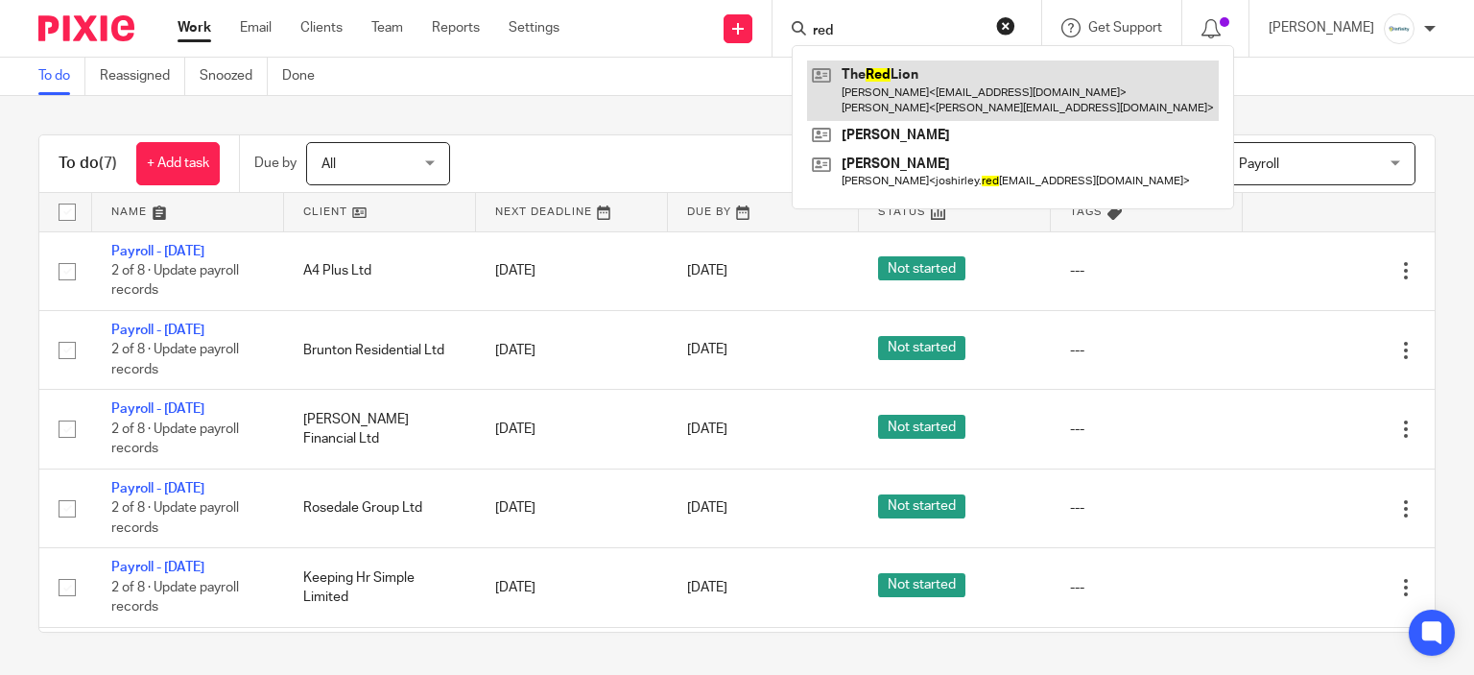
type input "red"
click at [935, 86] on link at bounding box center [1013, 90] width 412 height 60
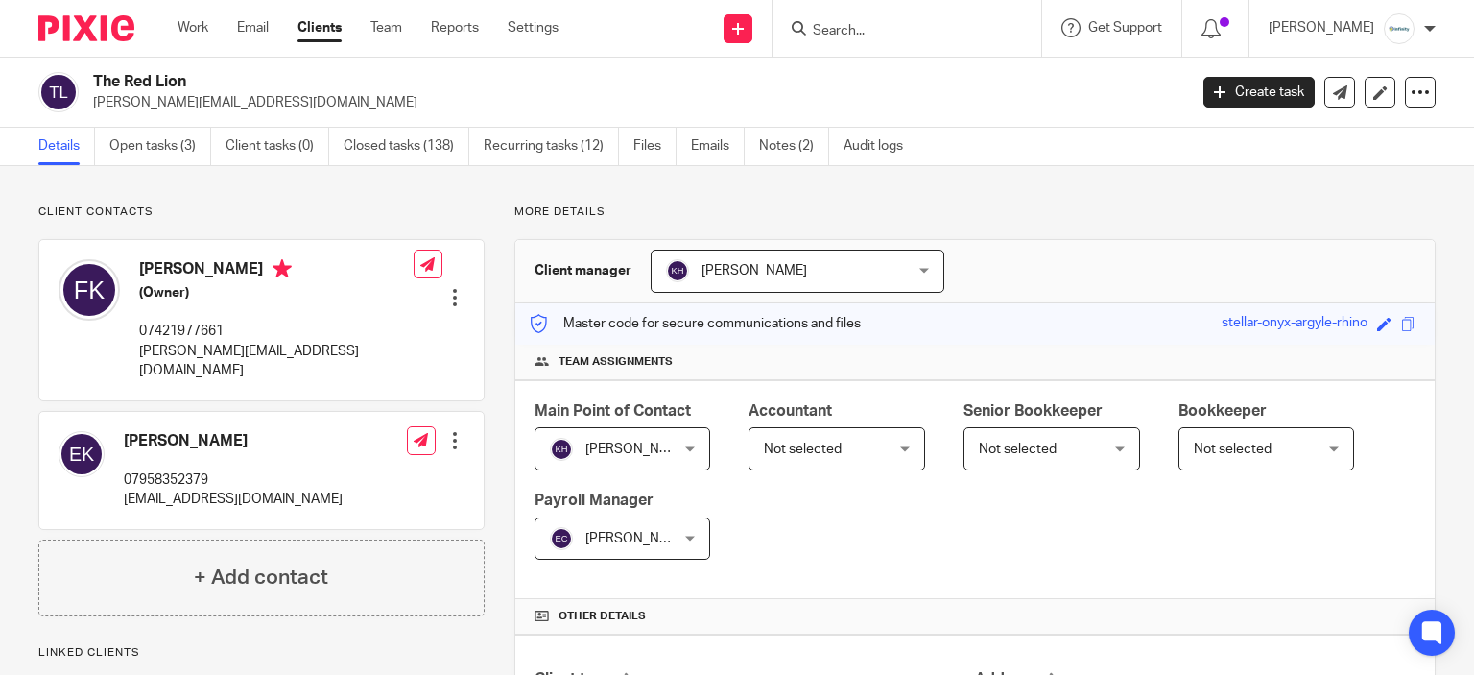
click at [181, 160] on link "Open tasks (3)" at bounding box center [160, 146] width 102 height 37
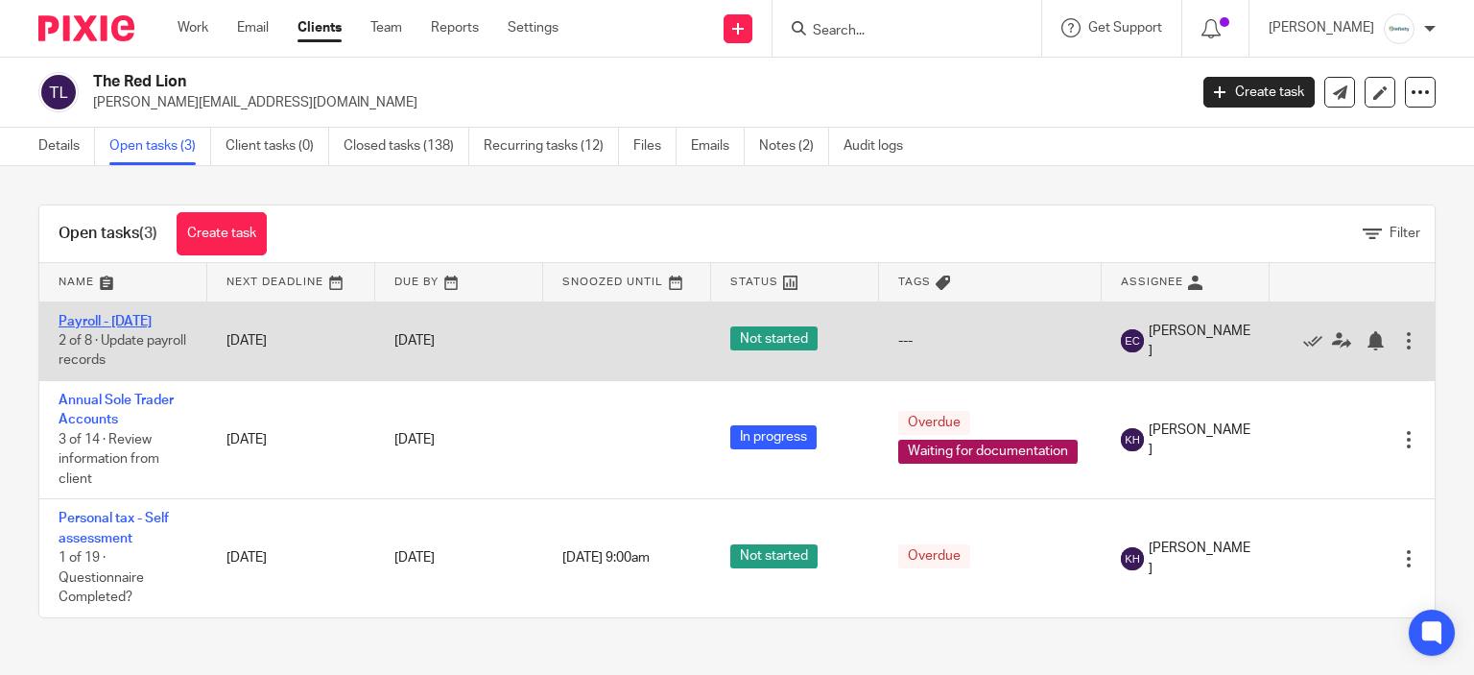
click at [93, 316] on link "Payroll - September 2025" at bounding box center [105, 321] width 93 height 13
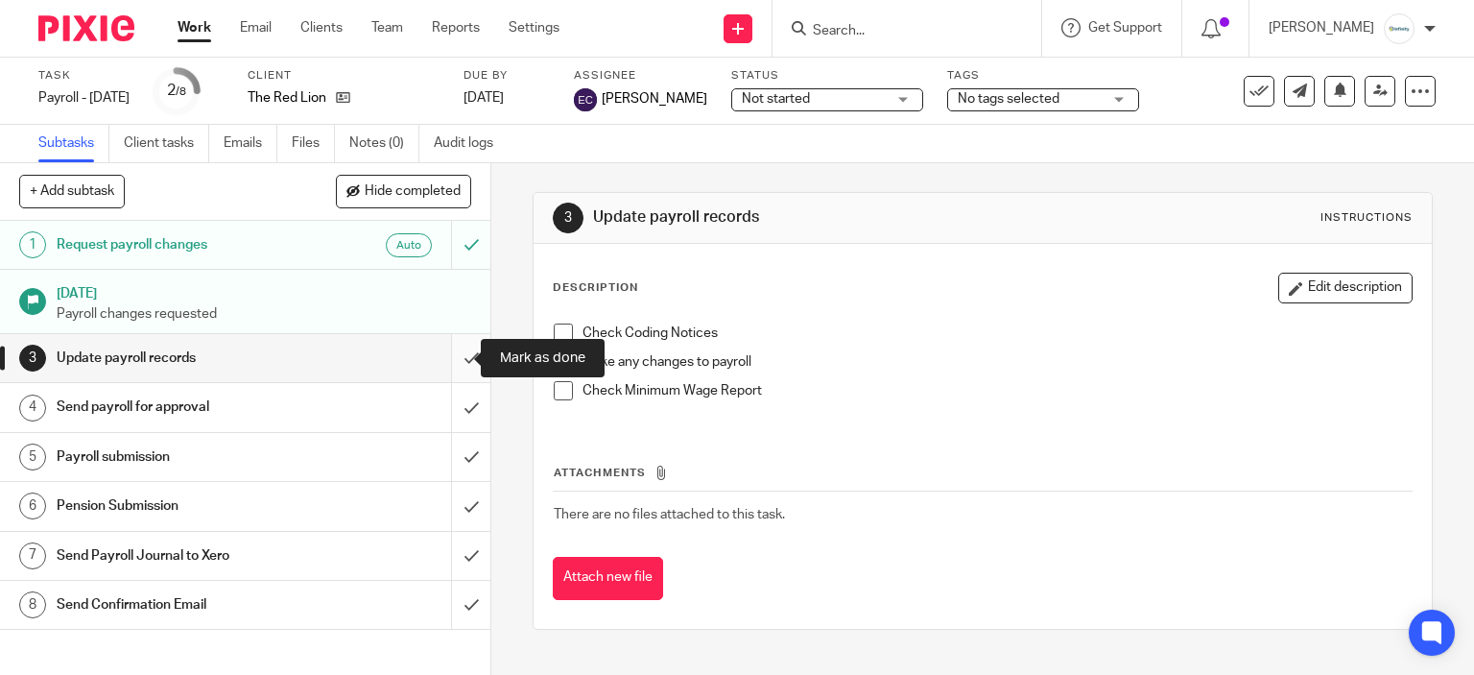
click at [460, 362] on input "submit" at bounding box center [245, 358] width 491 height 48
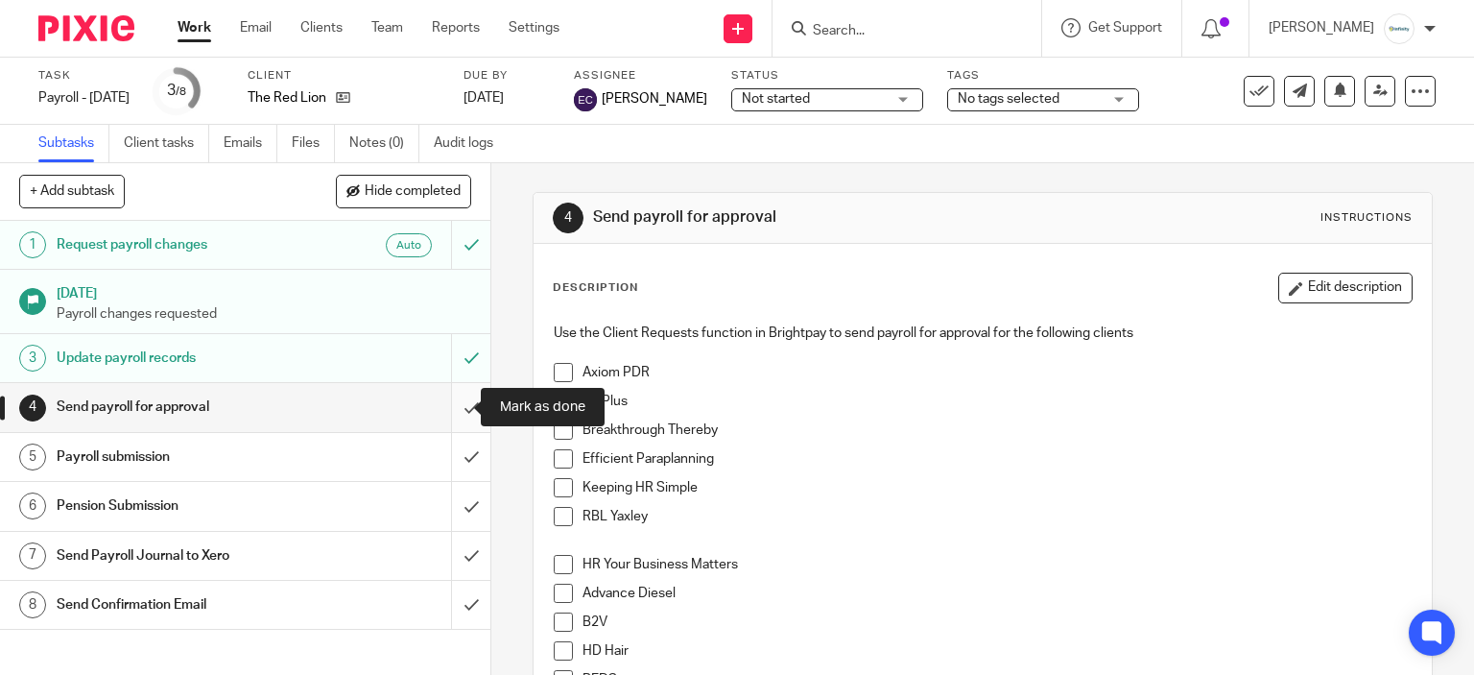
click at [470, 403] on input "submit" at bounding box center [245, 407] width 491 height 48
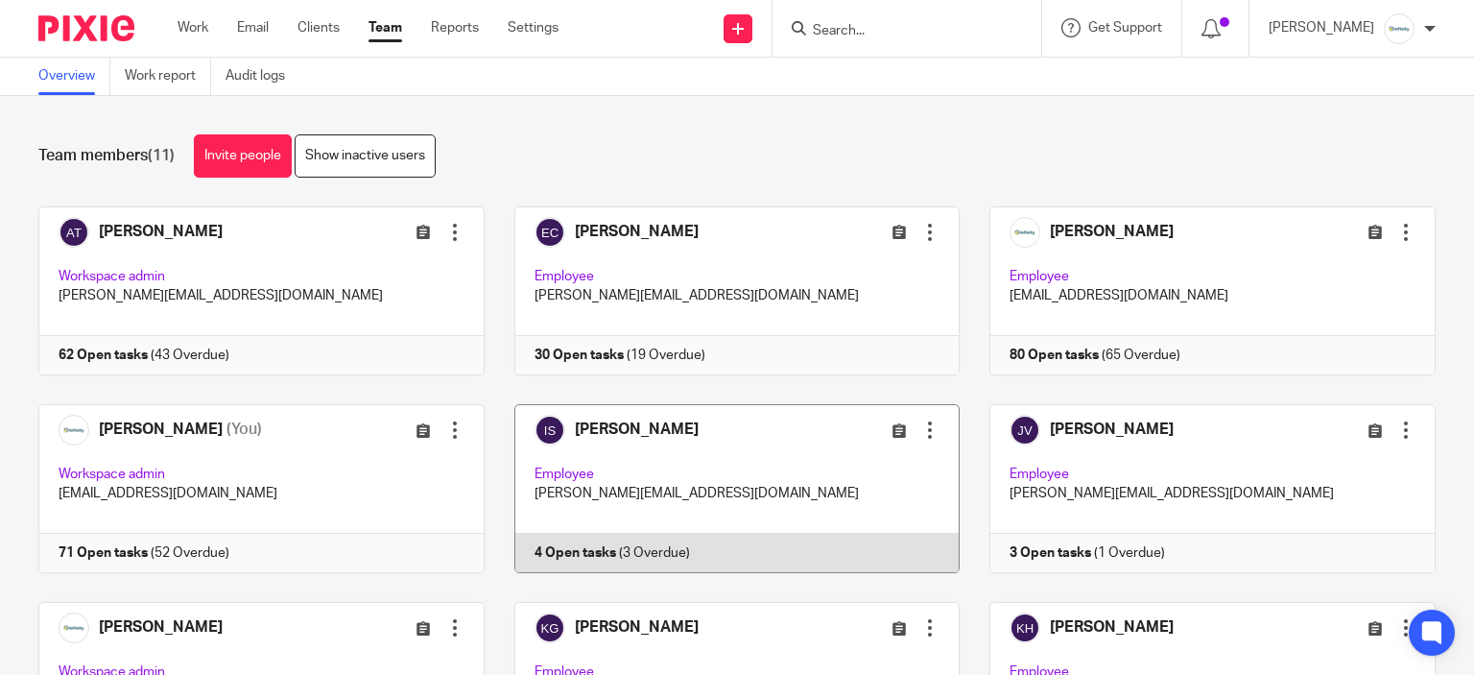
click at [636, 463] on link at bounding box center [723, 488] width 476 height 169
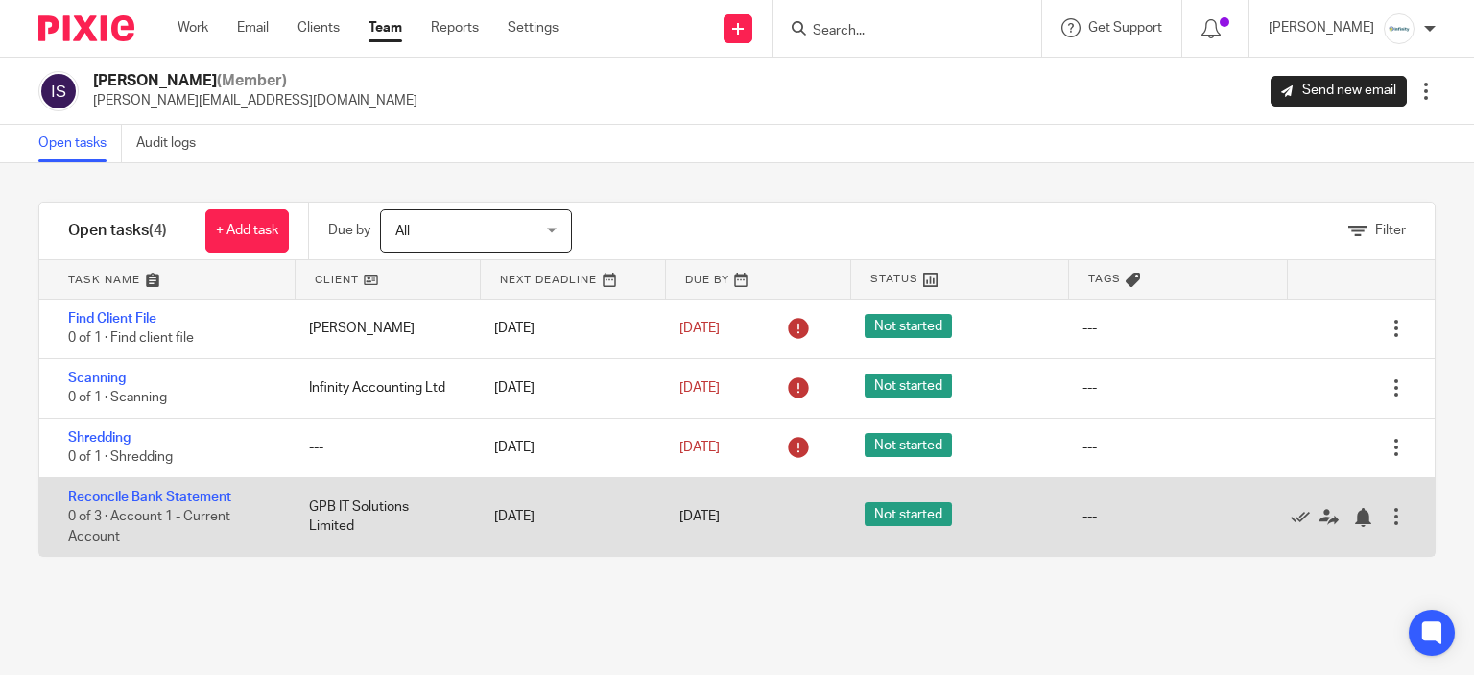
click at [175, 505] on div "Reconcile Bank Statement 0 of 3 · Account 1 - Current Account" at bounding box center [164, 517] width 251 height 78
click at [167, 494] on link "Reconcile Bank Statement" at bounding box center [149, 497] width 163 height 13
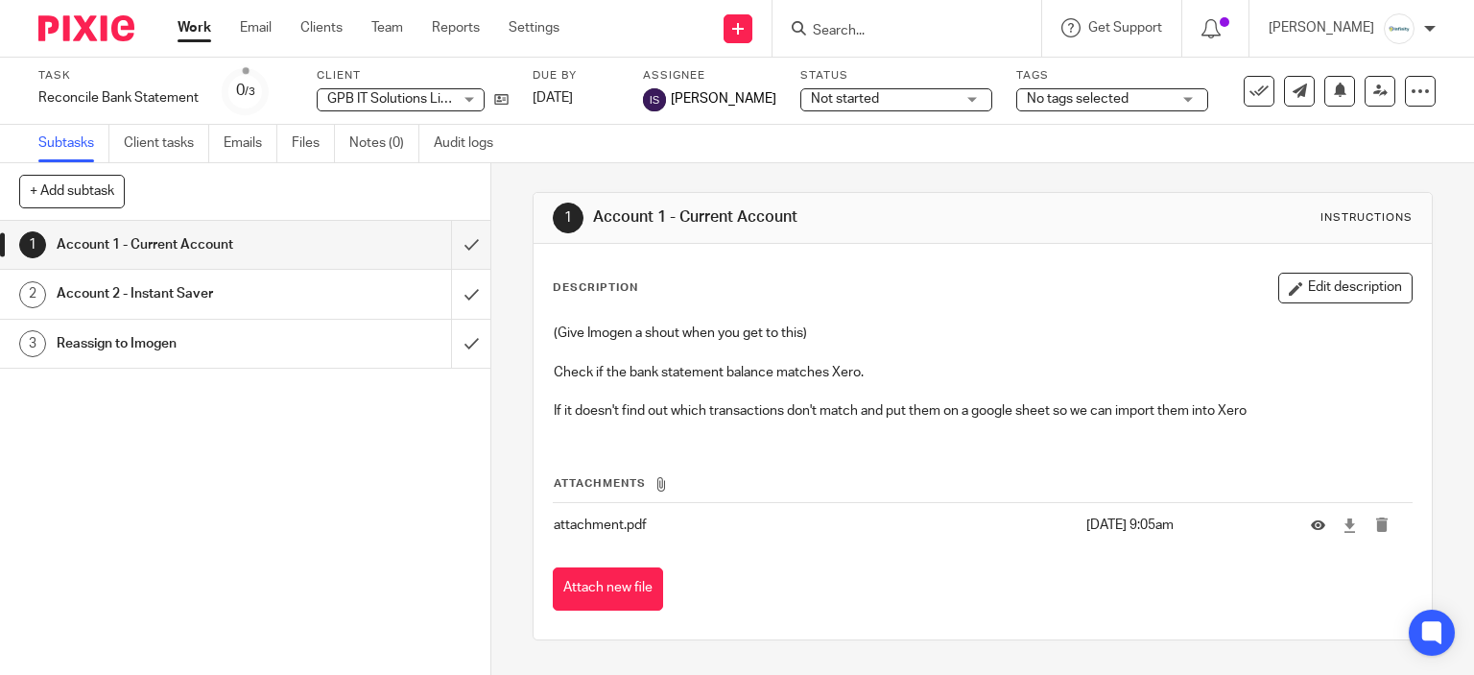
click at [194, 283] on h1 "Account 2 - Instant Saver" at bounding box center [182, 293] width 251 height 29
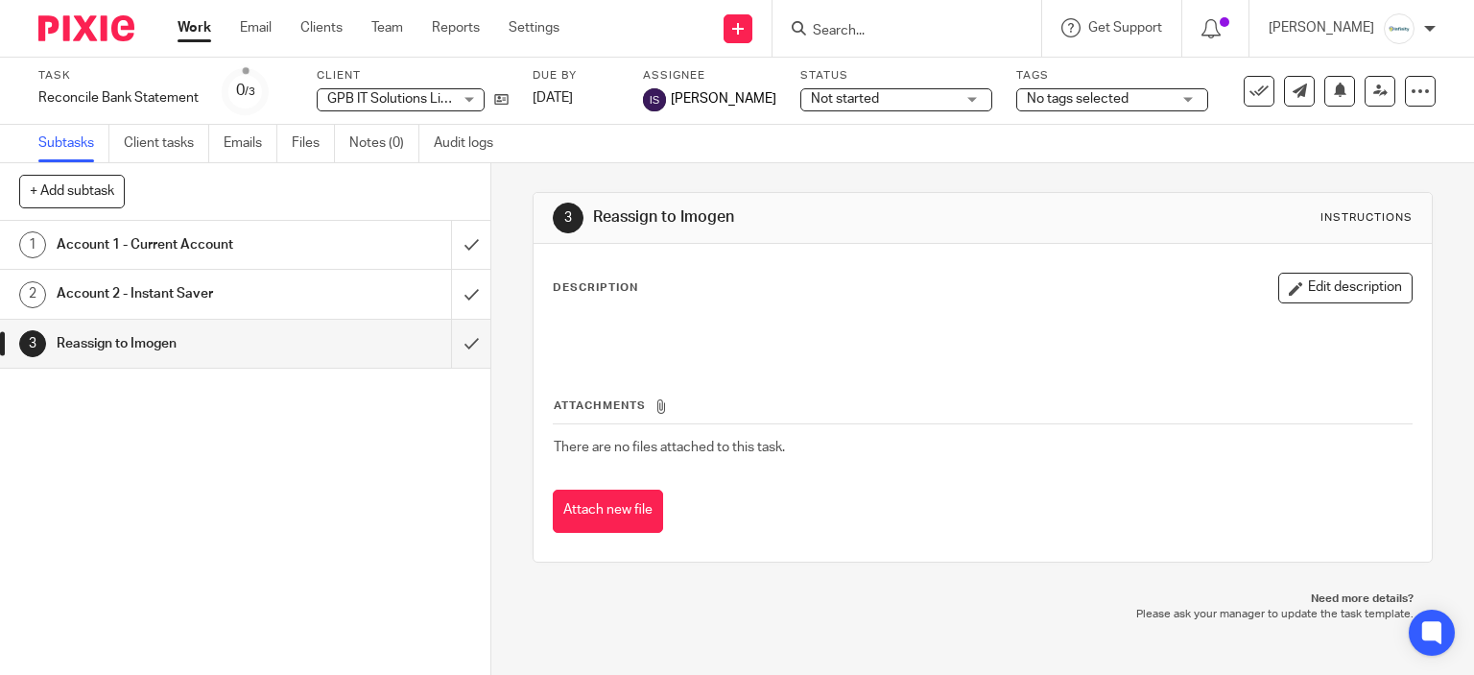
click at [231, 228] on link "1 Account 1 - Current Account" at bounding box center [225, 245] width 451 height 48
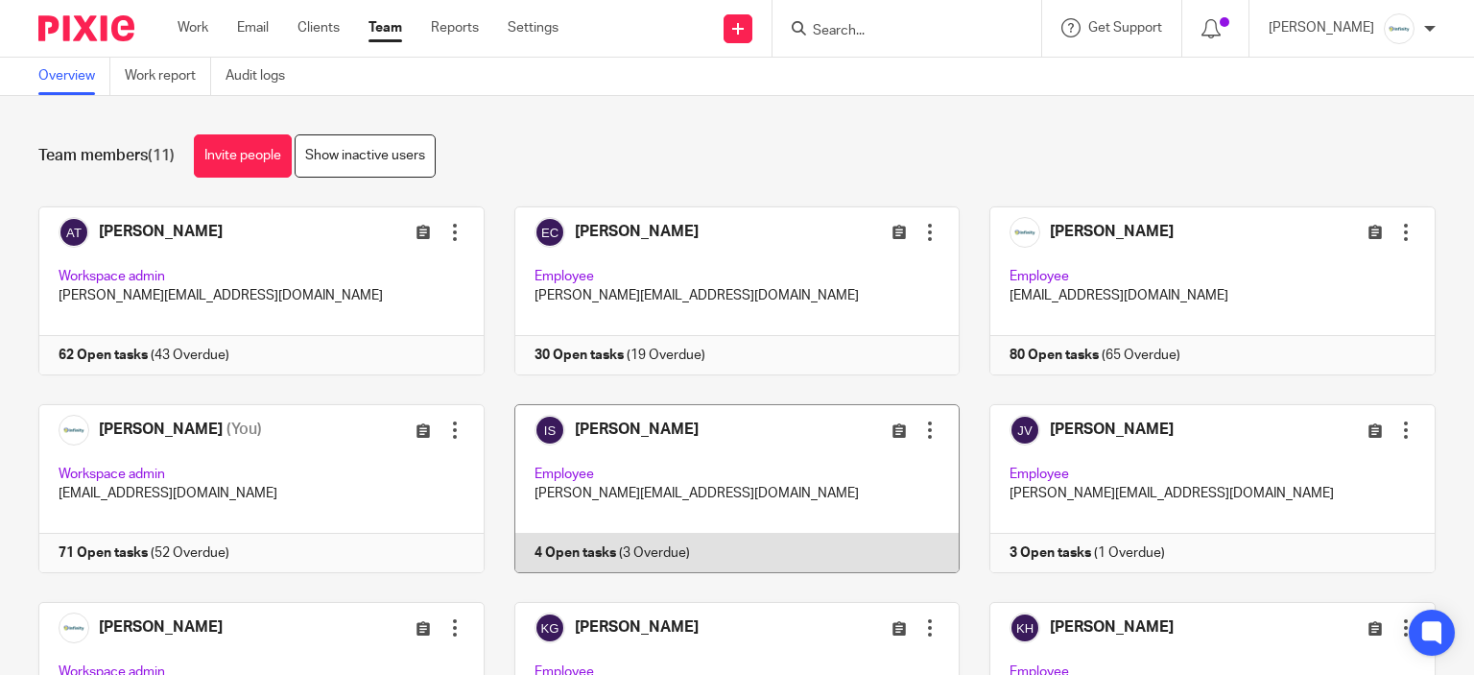
click at [611, 423] on link at bounding box center [723, 488] width 476 height 169
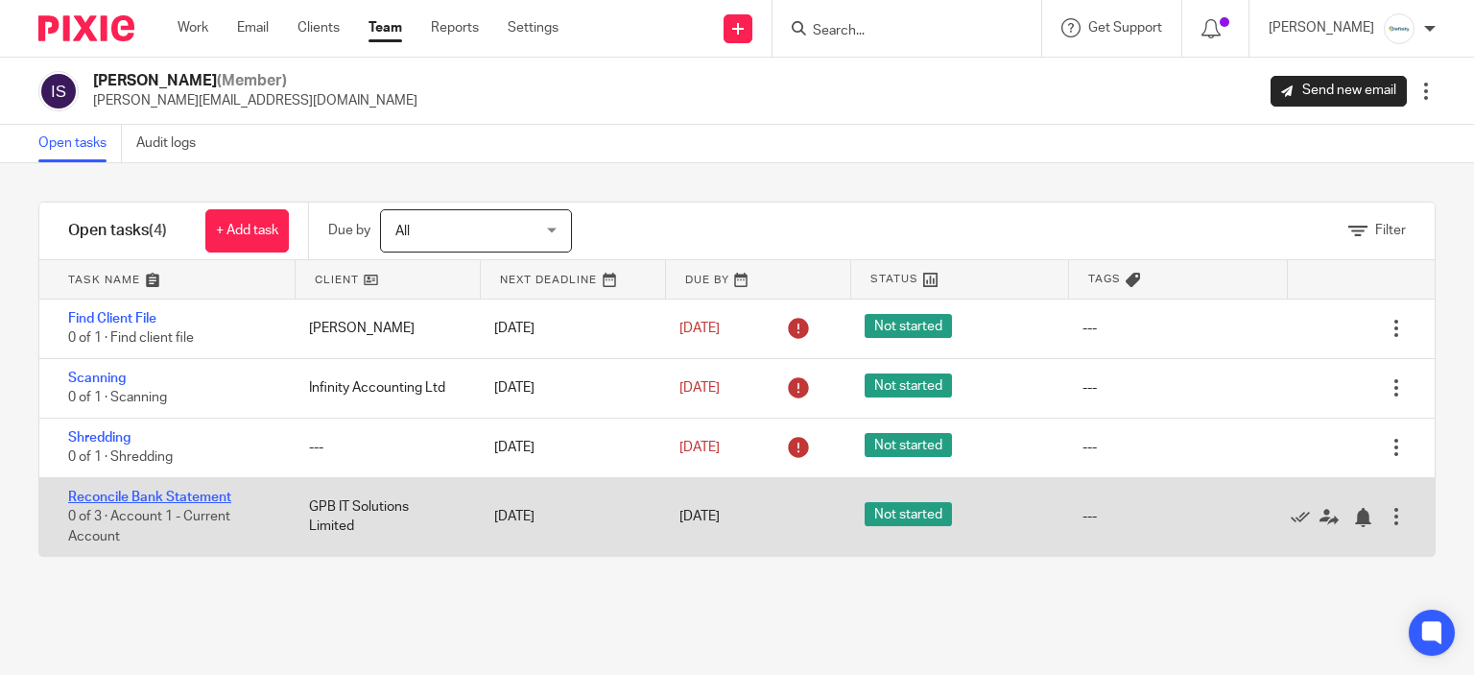
click at [115, 491] on link "Reconcile Bank Statement" at bounding box center [149, 497] width 163 height 13
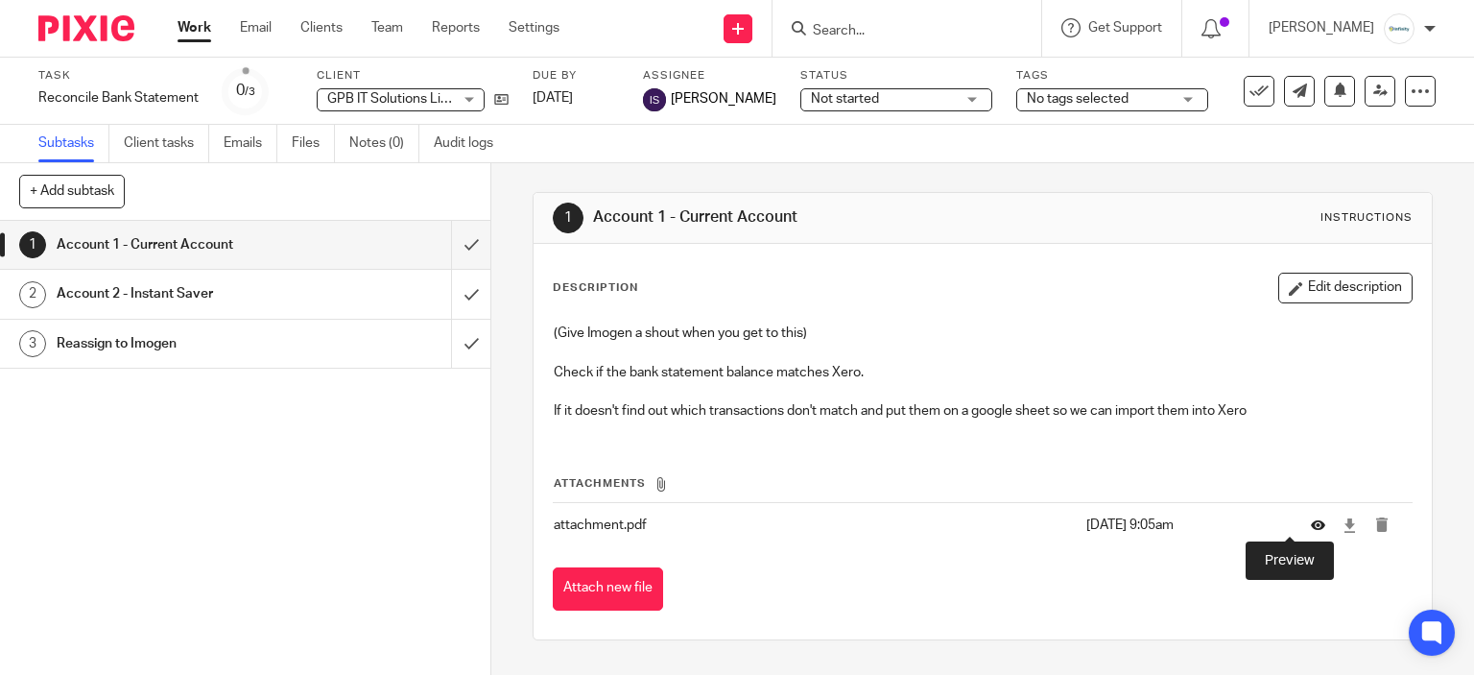
click at [1311, 518] on icon at bounding box center [1318, 525] width 14 height 14
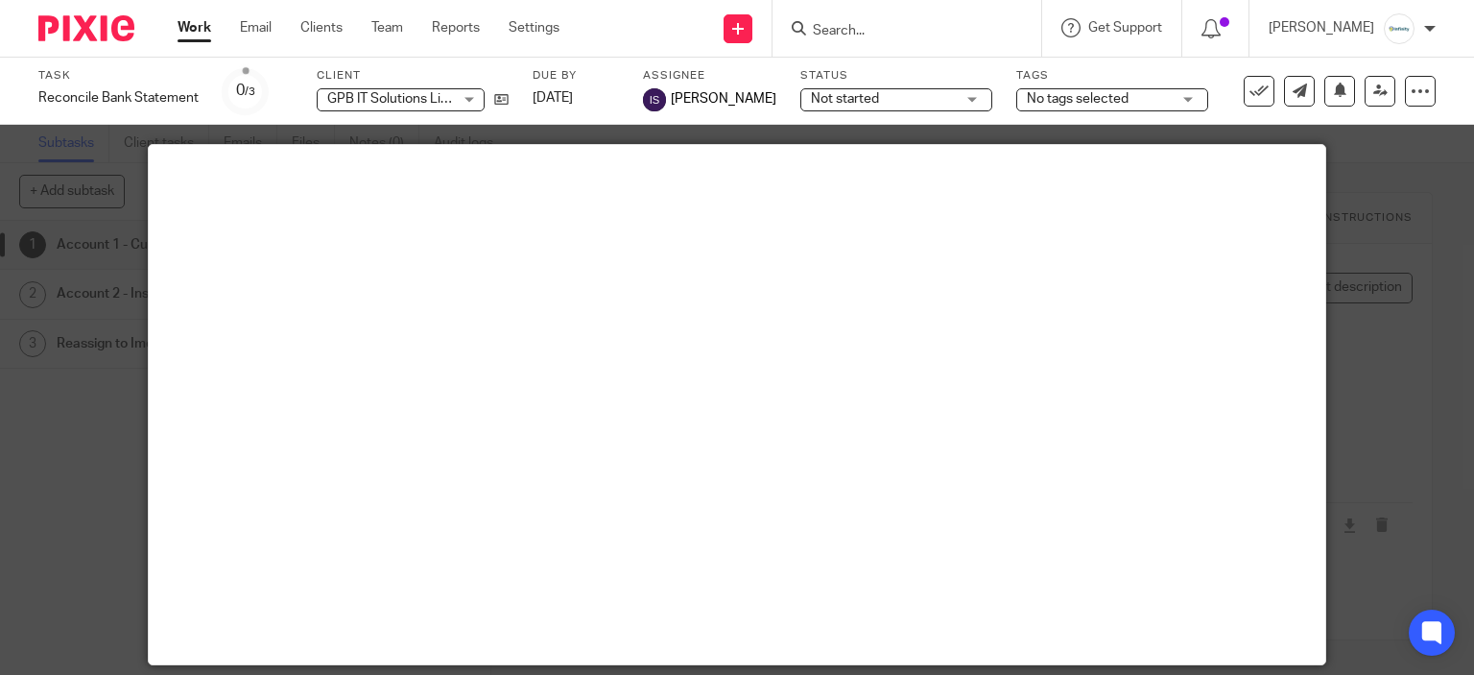
click at [1380, 252] on div at bounding box center [737, 337] width 1474 height 675
click at [1372, 197] on div at bounding box center [737, 337] width 1474 height 675
click at [1451, 186] on div at bounding box center [737, 337] width 1474 height 675
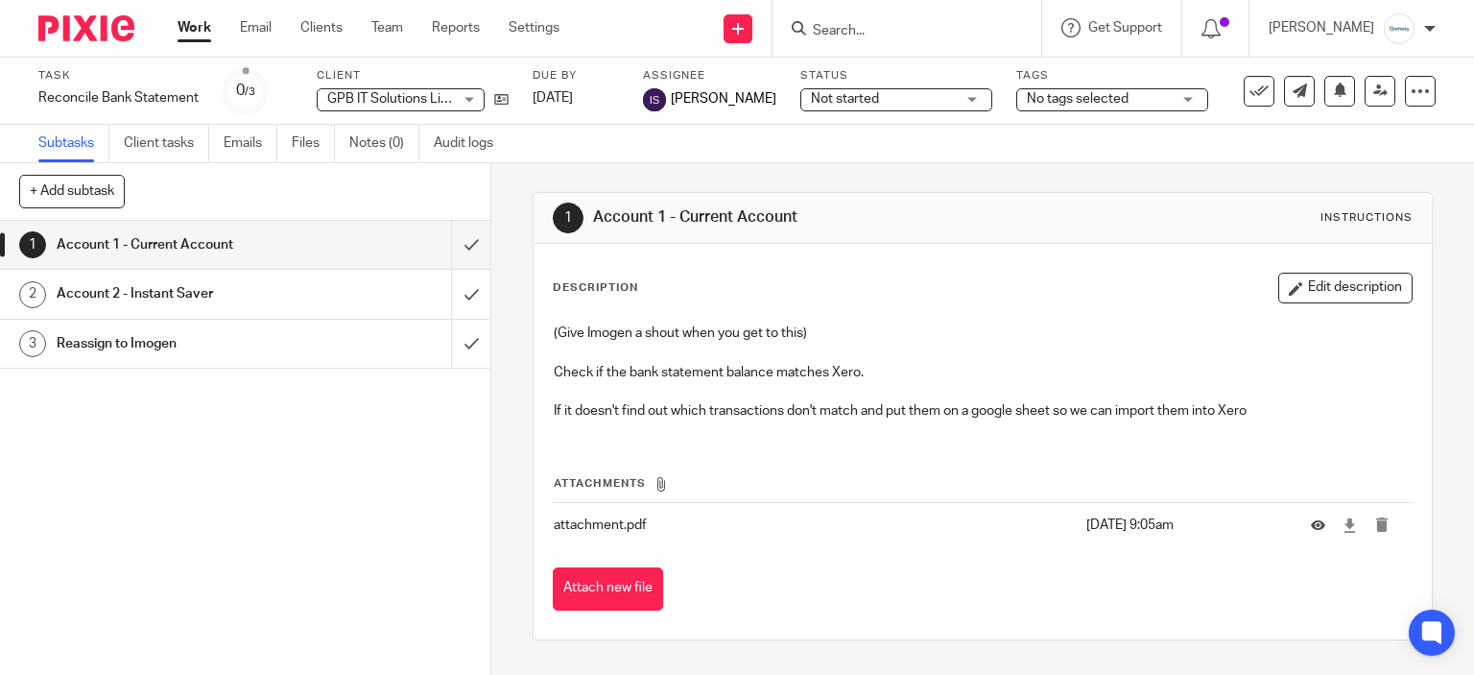
click at [1313, 527] on td at bounding box center [1352, 525] width 121 height 46
click at [1343, 529] on icon at bounding box center [1350, 525] width 14 height 14
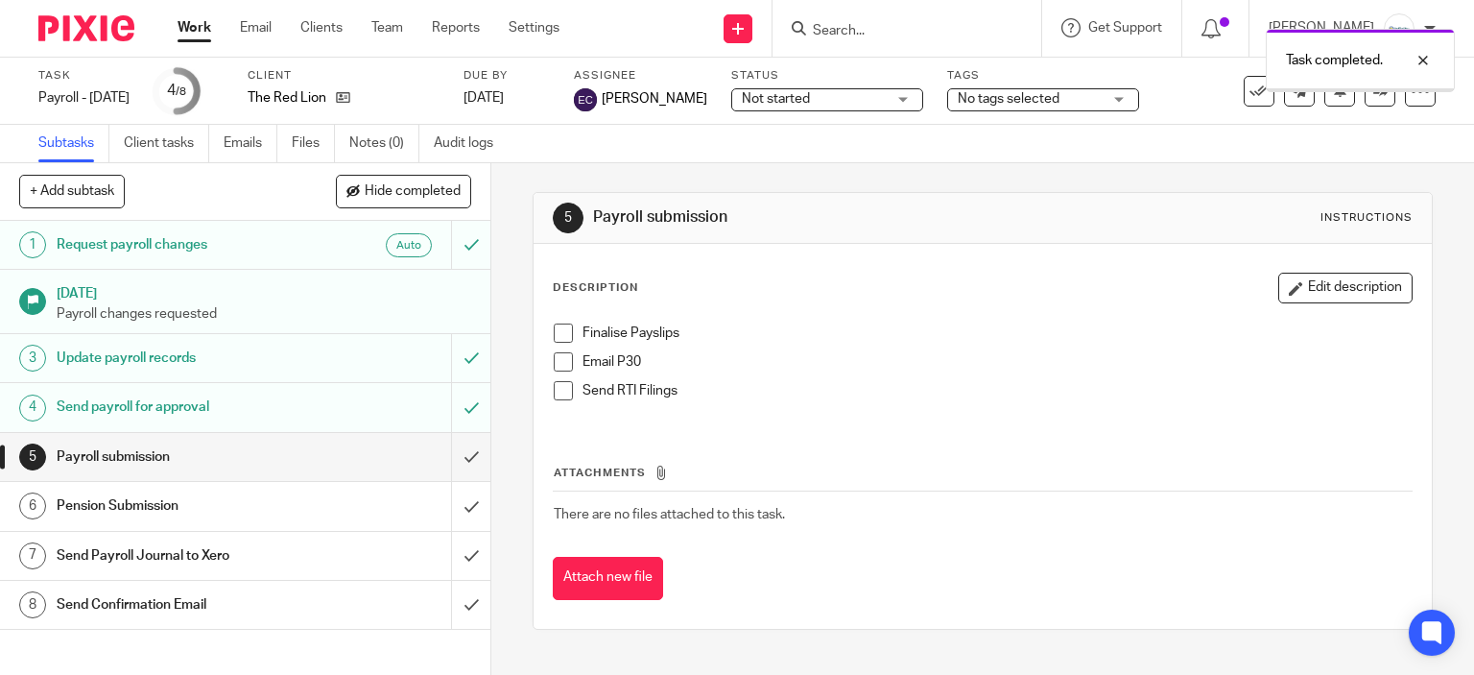
click at [560, 331] on span at bounding box center [563, 332] width 19 height 19
click at [204, 23] on link "Work" at bounding box center [195, 27] width 34 height 19
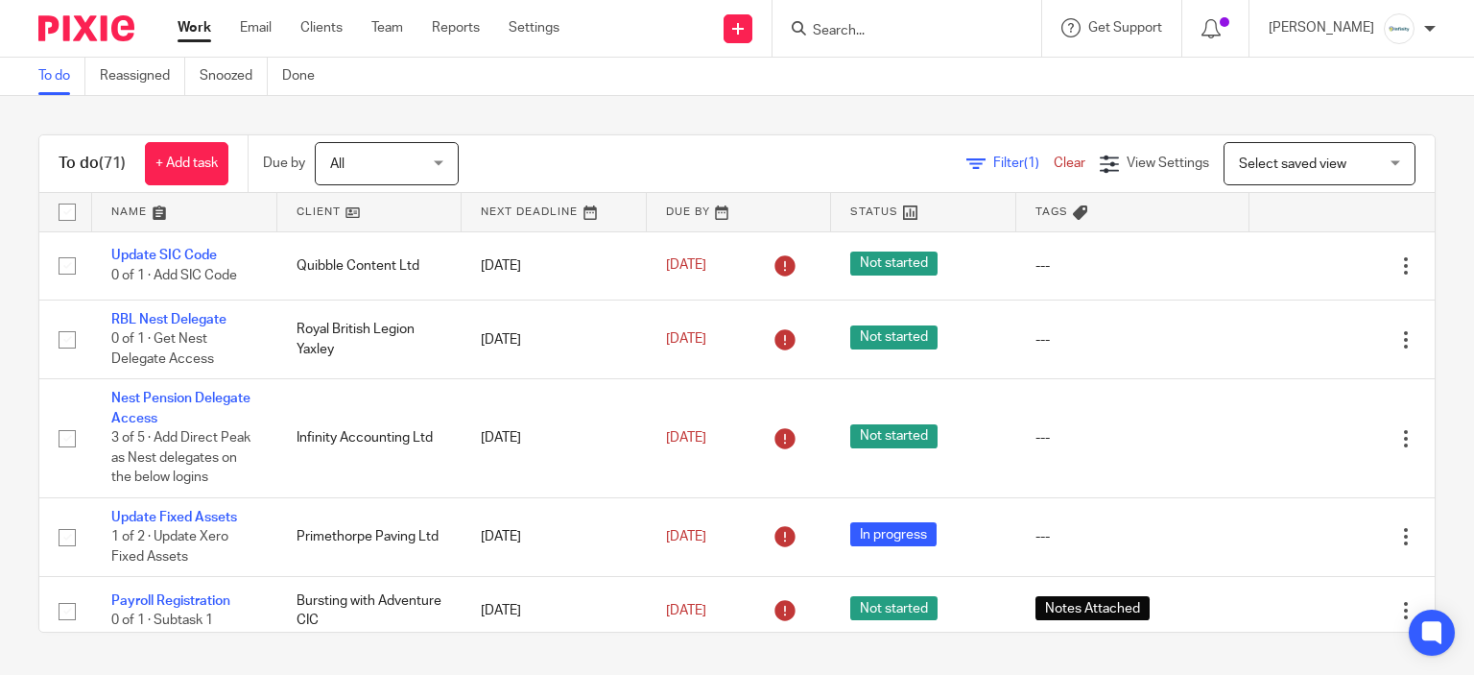
click at [1240, 162] on span "Select saved view" at bounding box center [1293, 163] width 108 height 13
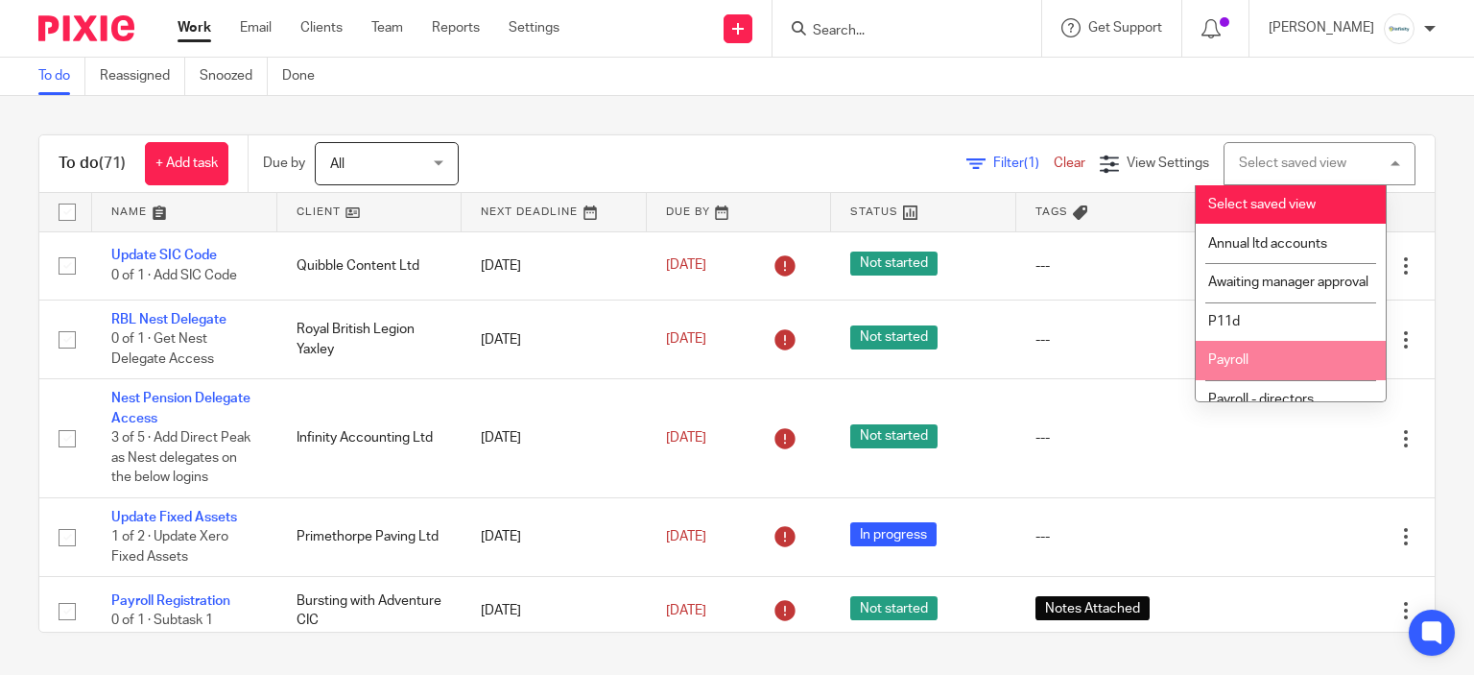
click at [1268, 375] on li "Payroll" at bounding box center [1291, 360] width 190 height 39
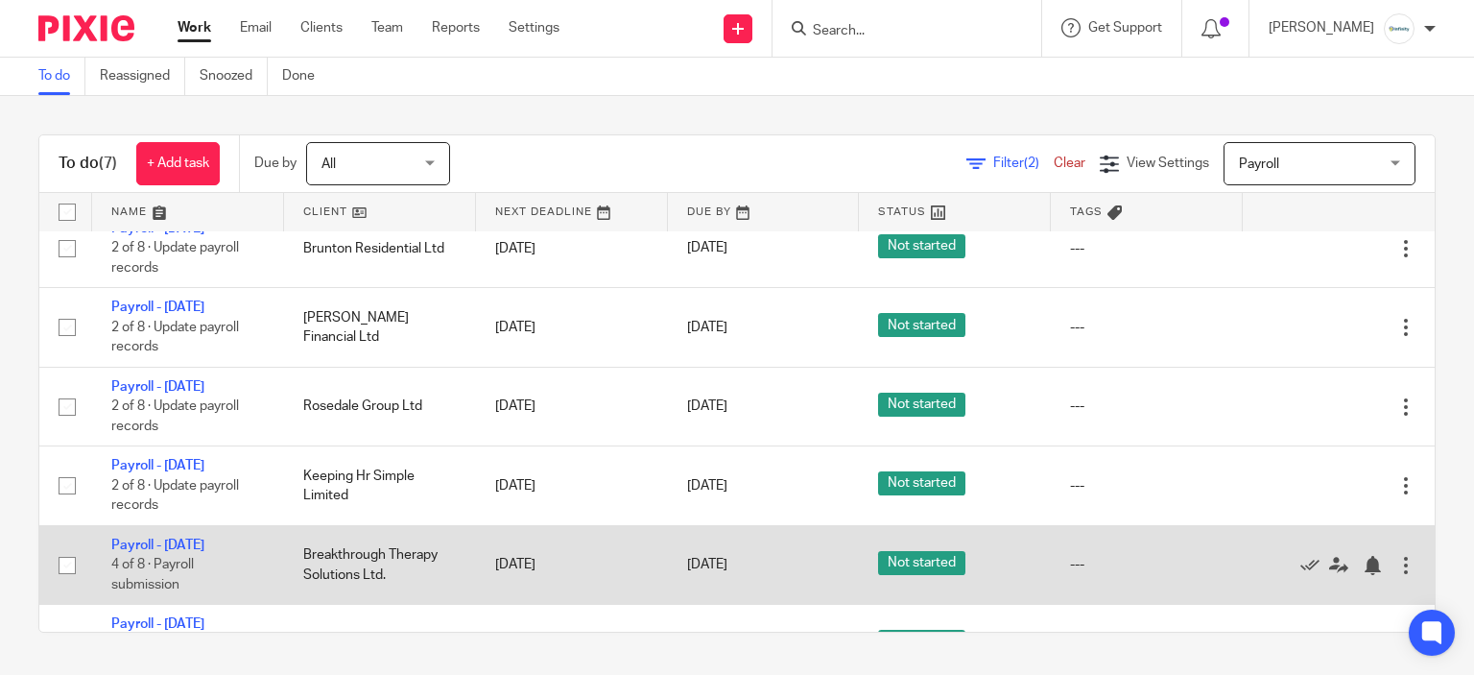
scroll to position [294, 0]
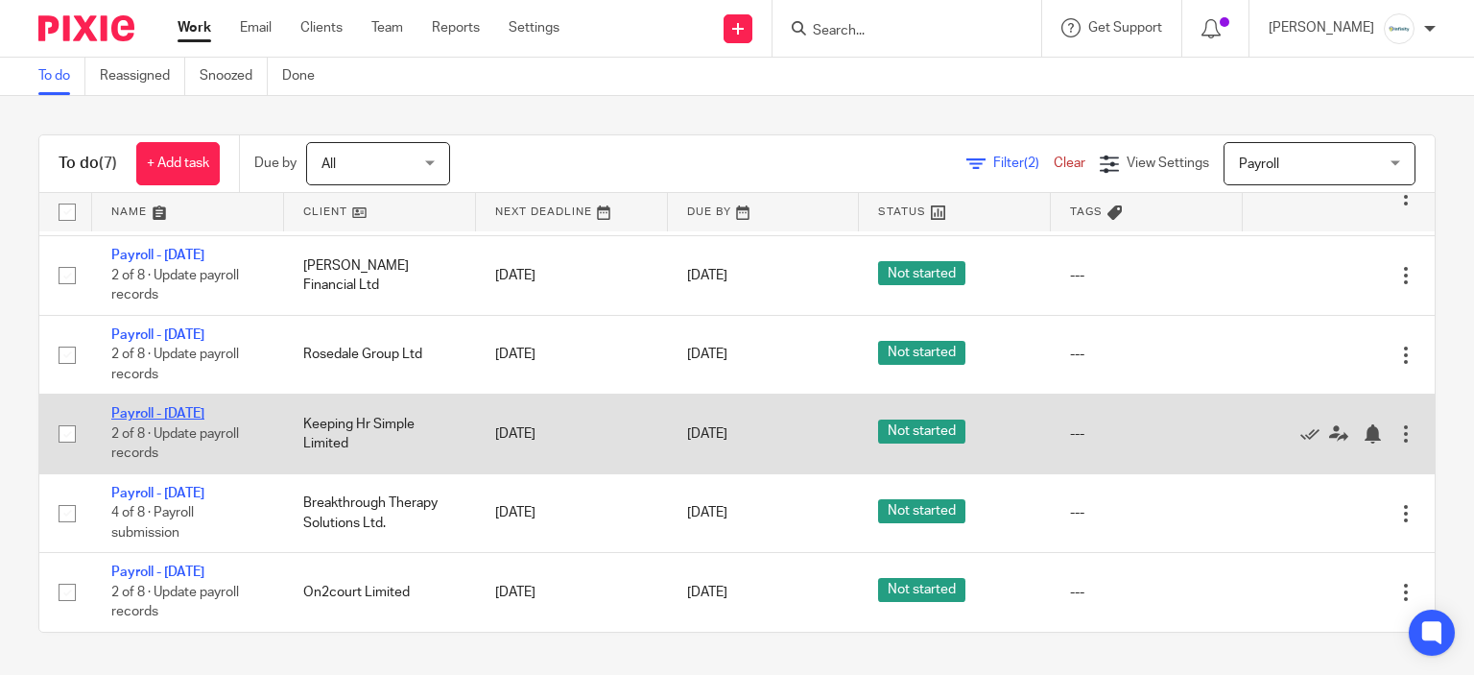
click at [134, 407] on link "Payroll - [DATE]" at bounding box center [157, 413] width 93 height 13
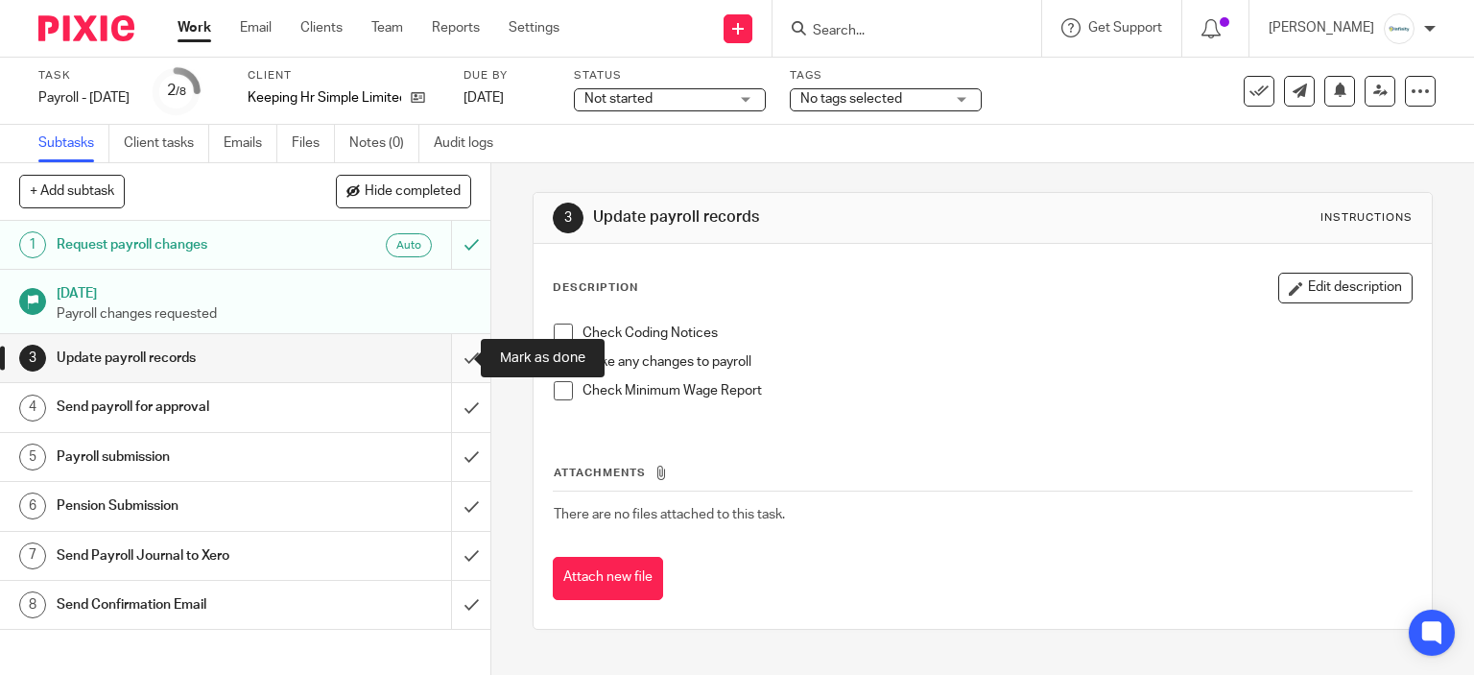
click at [462, 357] on input "submit" at bounding box center [245, 358] width 491 height 48
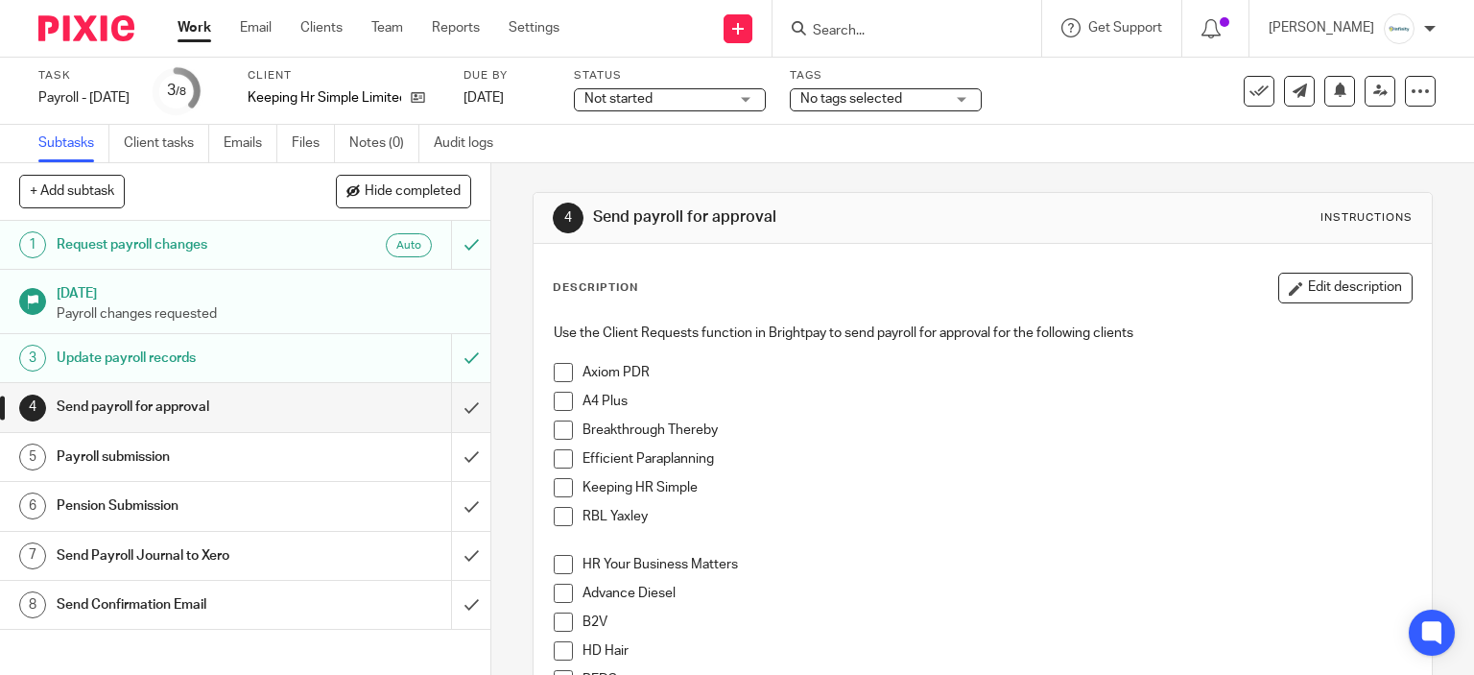
click at [186, 29] on link "Work" at bounding box center [195, 27] width 34 height 19
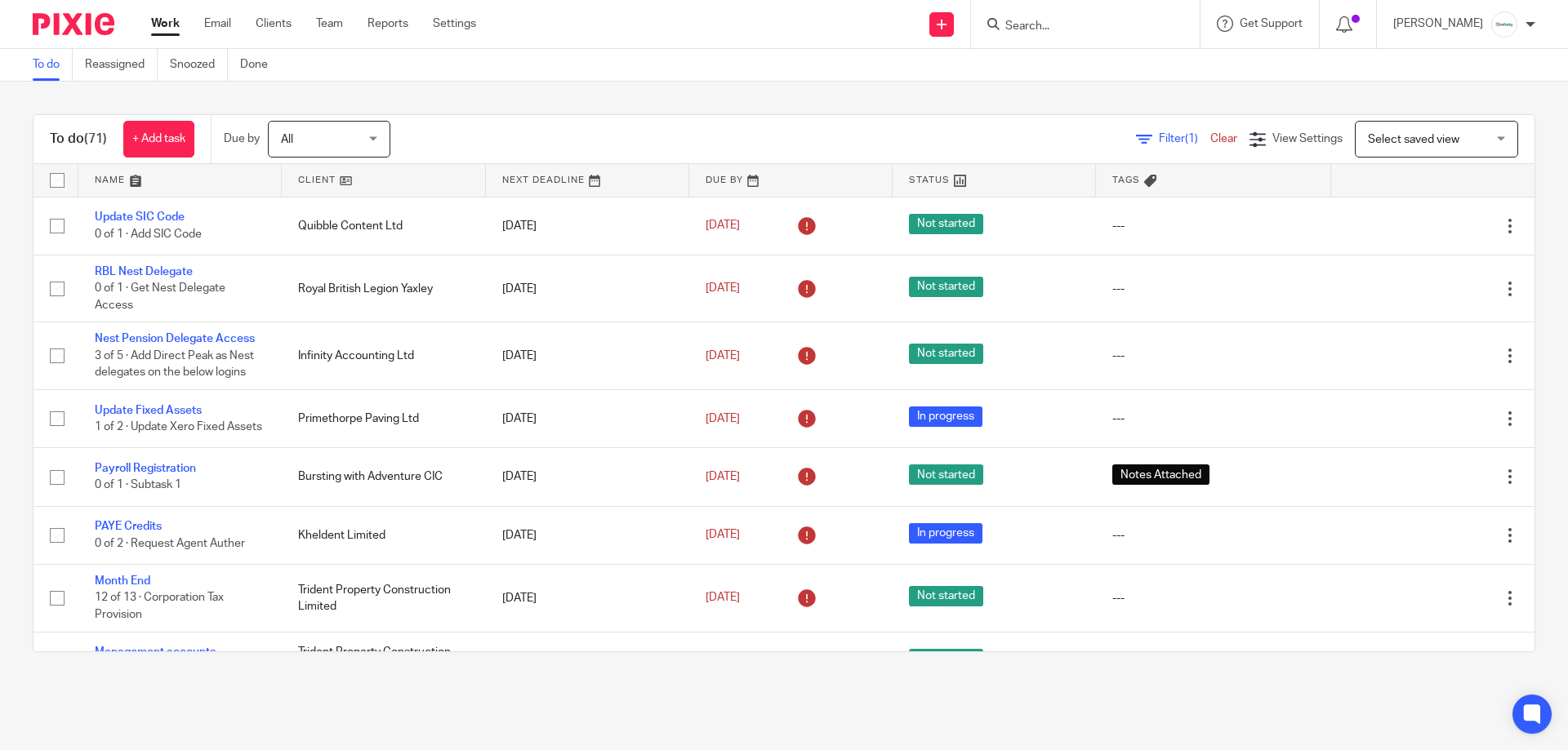
click at [1116, 33] on div at bounding box center [1085, 24] width 229 height 48
click at [1112, 30] on input "Search" at bounding box center [1077, 26] width 147 height 14
type input "hai"
click at [874, 61] on div "To do Reassigned Snoozed Done" at bounding box center [784, 65] width 1568 height 32
